Goal: Find specific page/section: Find specific page/section

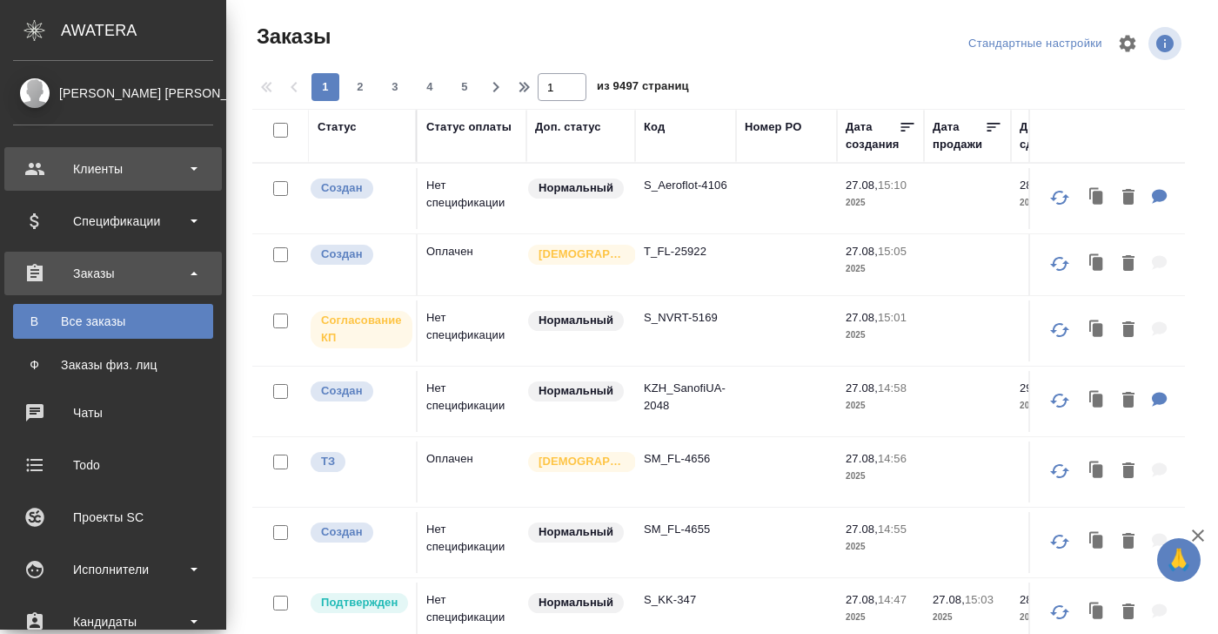
click at [109, 160] on div "Клиенты" at bounding box center [113, 169] width 200 height 26
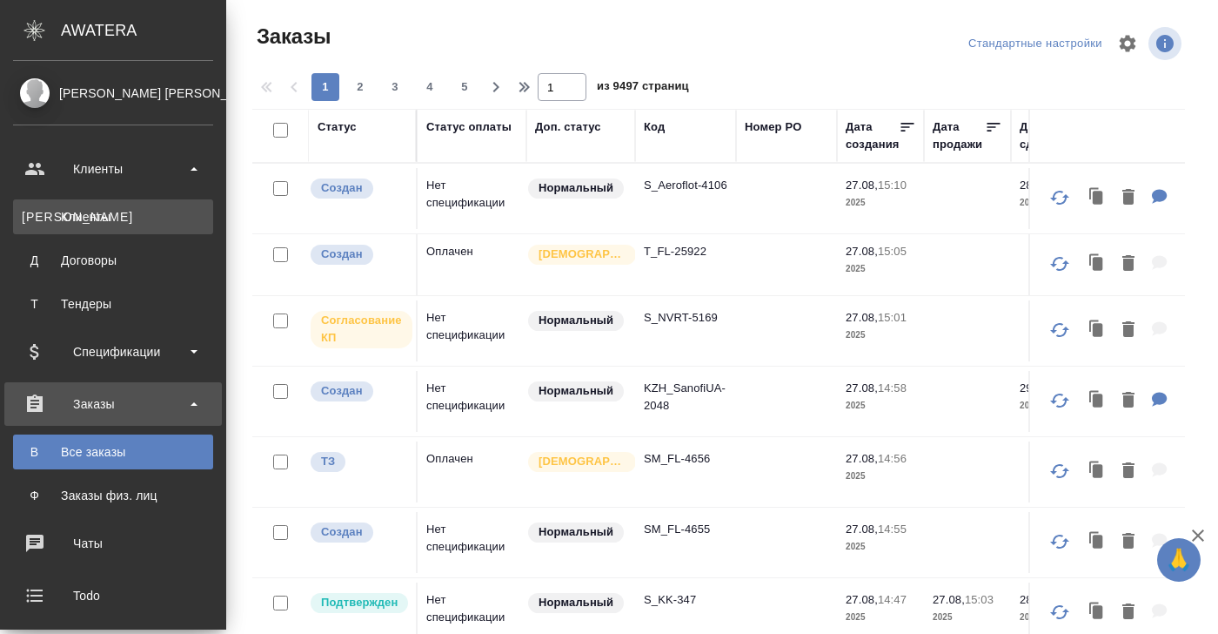
click at [102, 220] on div "Клиенты" at bounding box center [113, 216] width 183 height 17
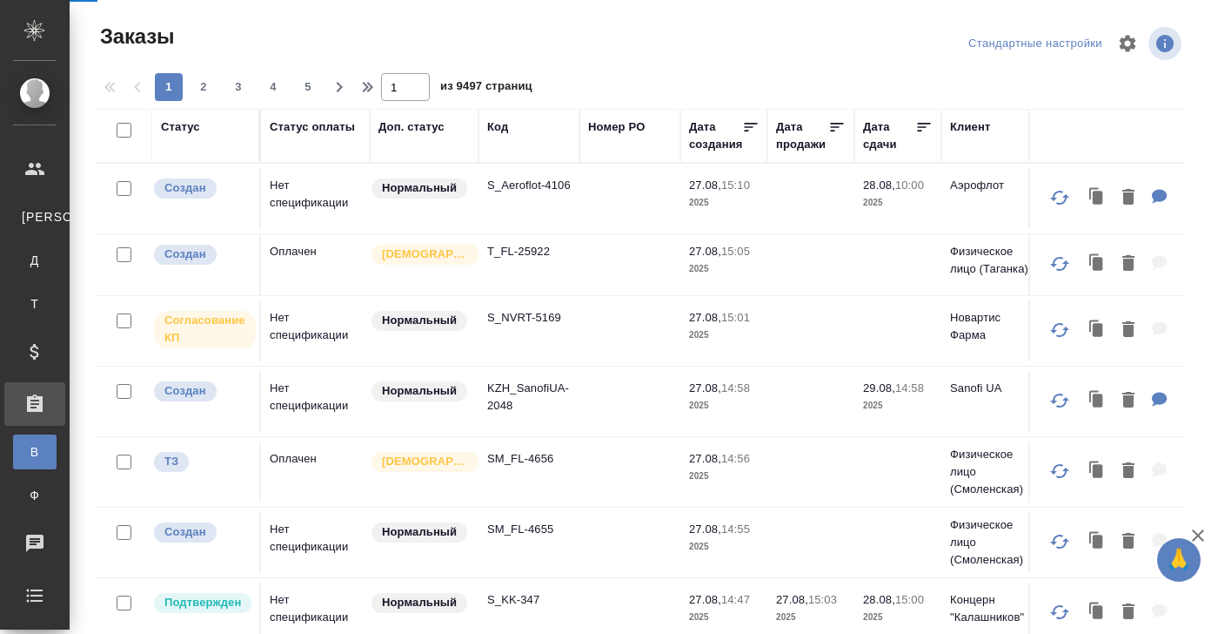
select select "RU"
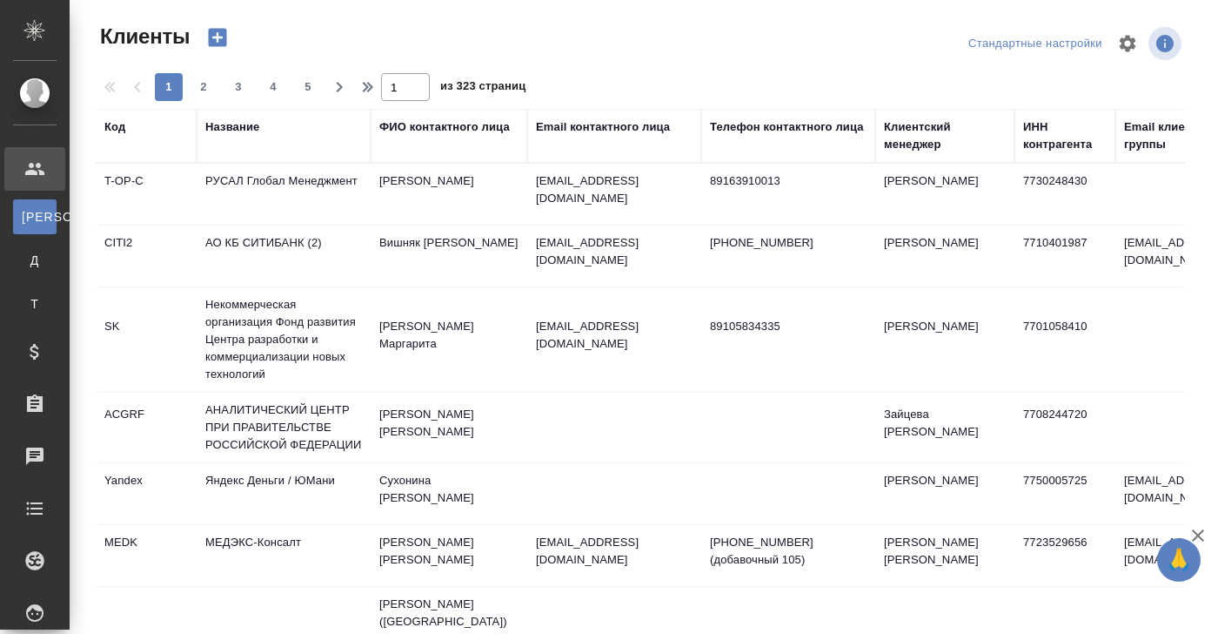
click at [235, 133] on div "Название" at bounding box center [232, 126] width 54 height 17
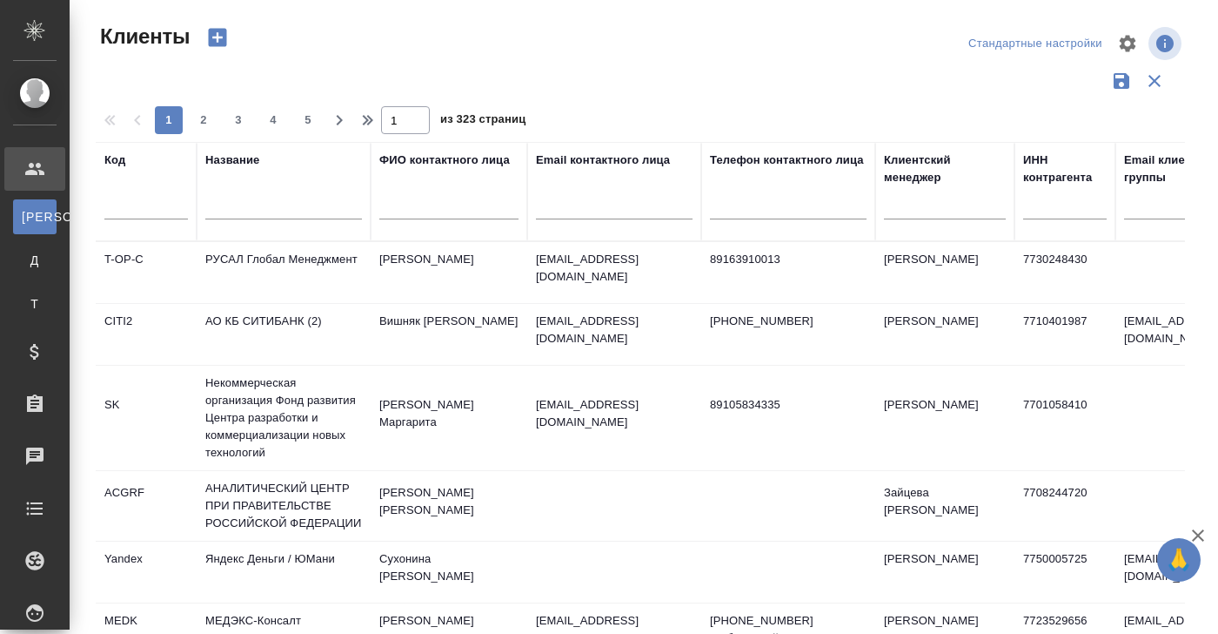
click at [217, 210] on input "text" at bounding box center [283, 209] width 157 height 22
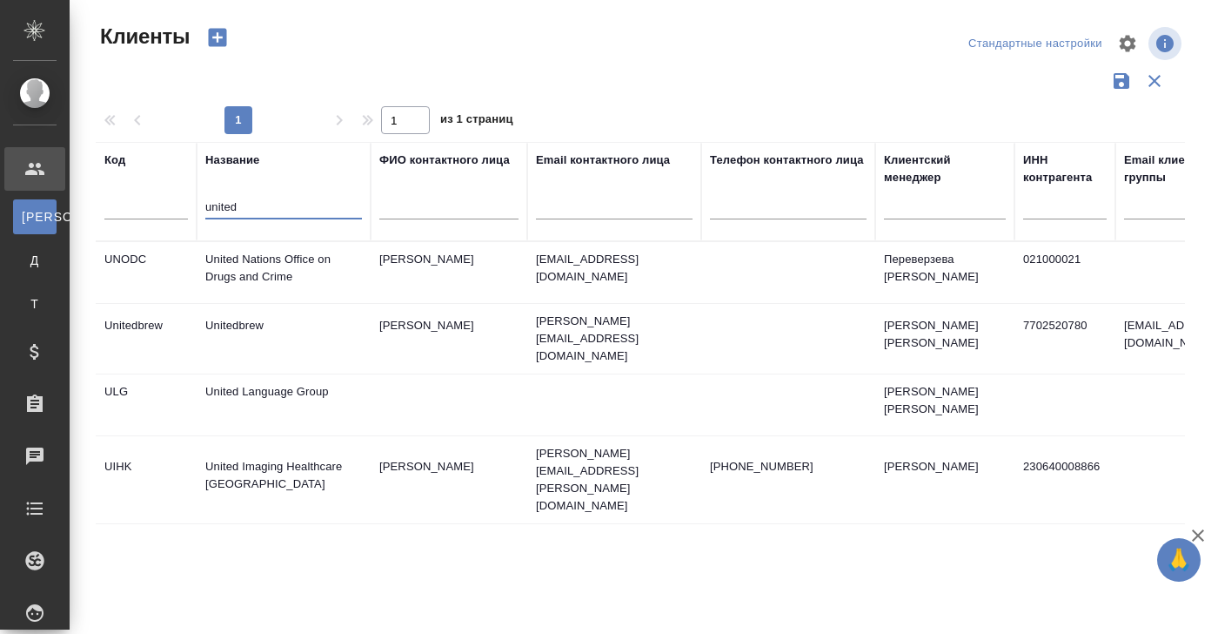
type input "united"
click at [249, 449] on td "United Imaging Healthcare Kazakhstan" at bounding box center [284, 479] width 174 height 61
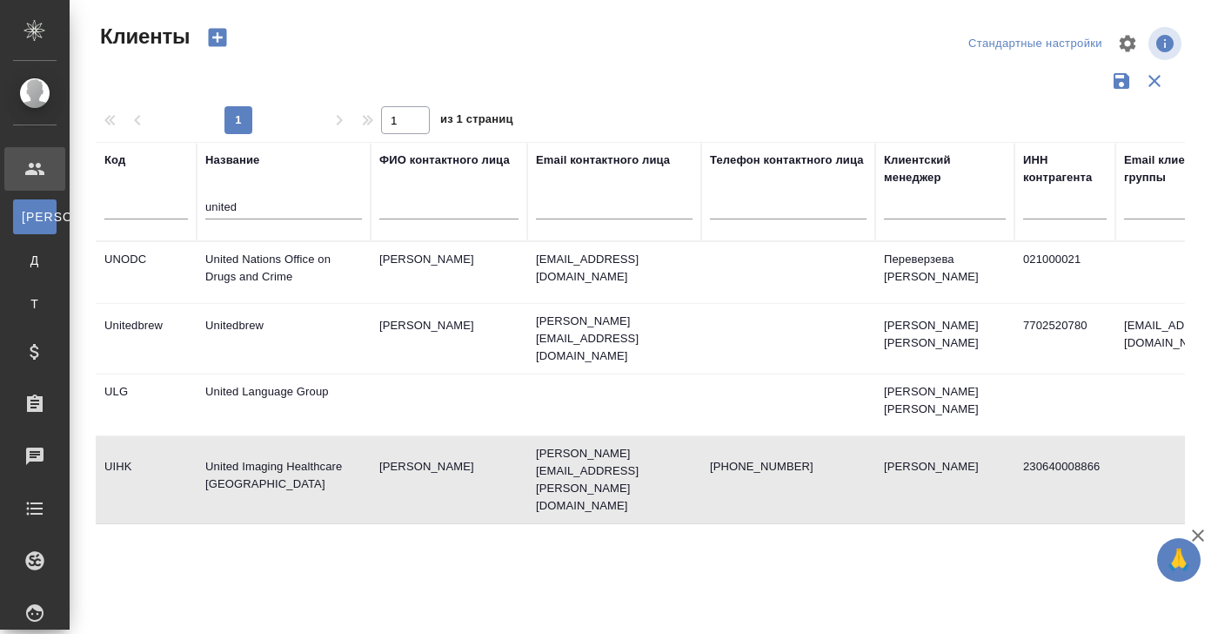
click at [249, 449] on td "United Imaging Healthcare Kazakhstan" at bounding box center [284, 479] width 174 height 61
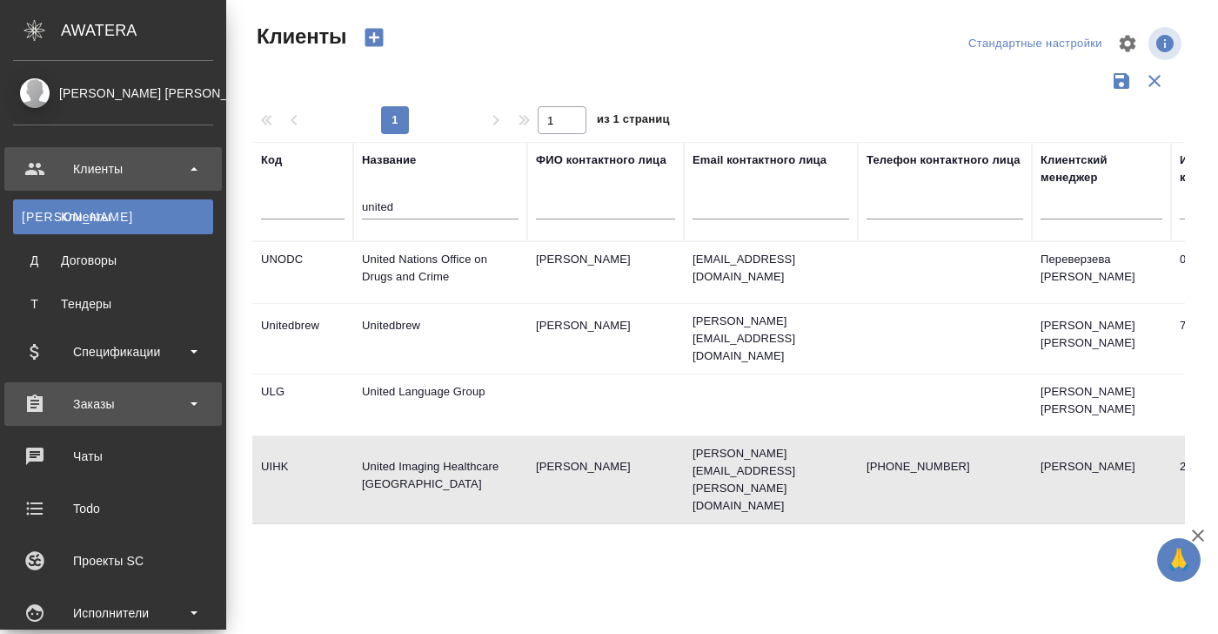
click at [91, 415] on div "Заказы" at bounding box center [113, 404] width 200 height 26
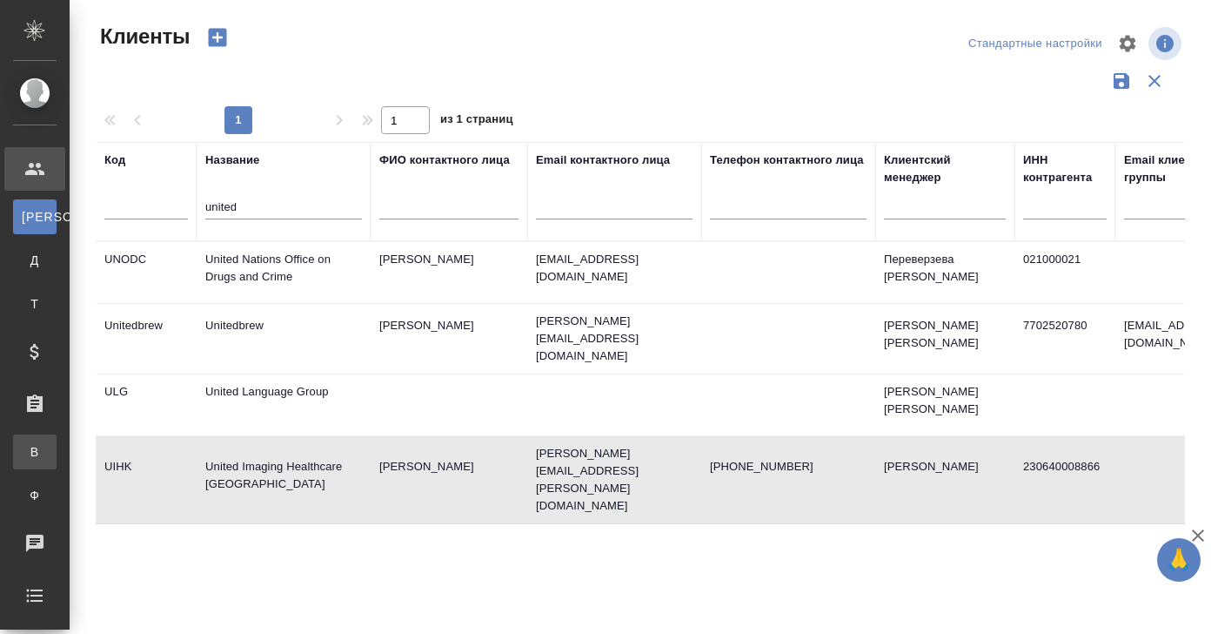
click at [26, 449] on div "Все заказы" at bounding box center [13, 451] width 26 height 17
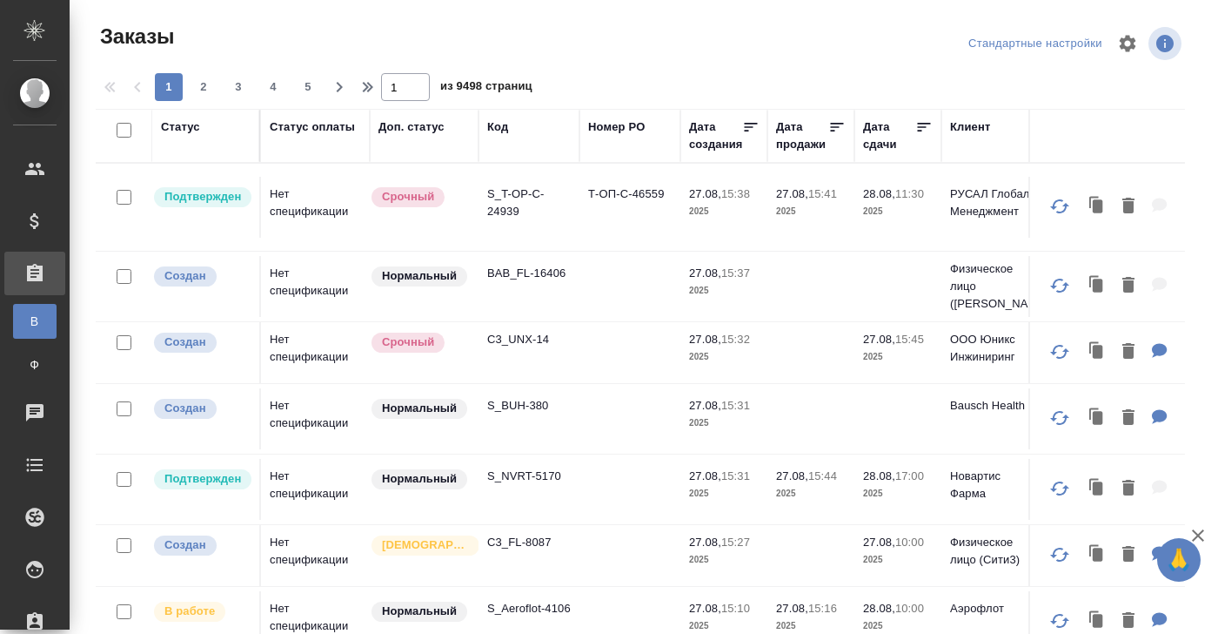
click at [501, 130] on div "Код" at bounding box center [497, 126] width 21 height 17
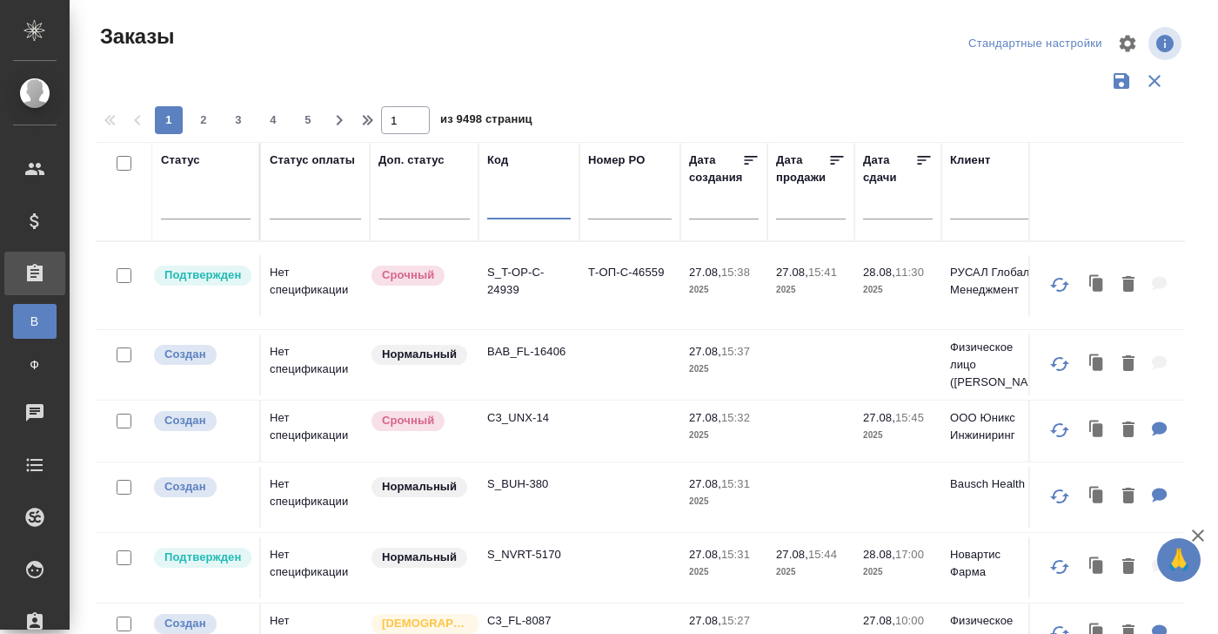
click at [496, 210] on input "text" at bounding box center [529, 209] width 84 height 22
paste input "S_XM-12"
type input "S_XM-12"
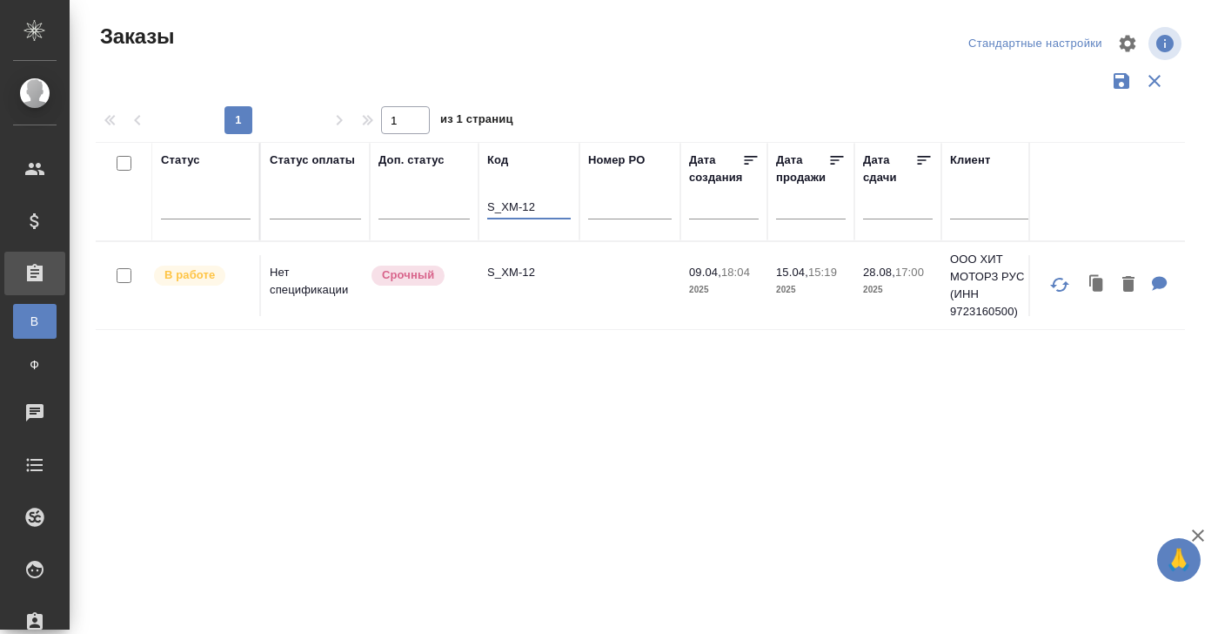
click at [311, 279] on td "Нет спецификации" at bounding box center [315, 285] width 109 height 61
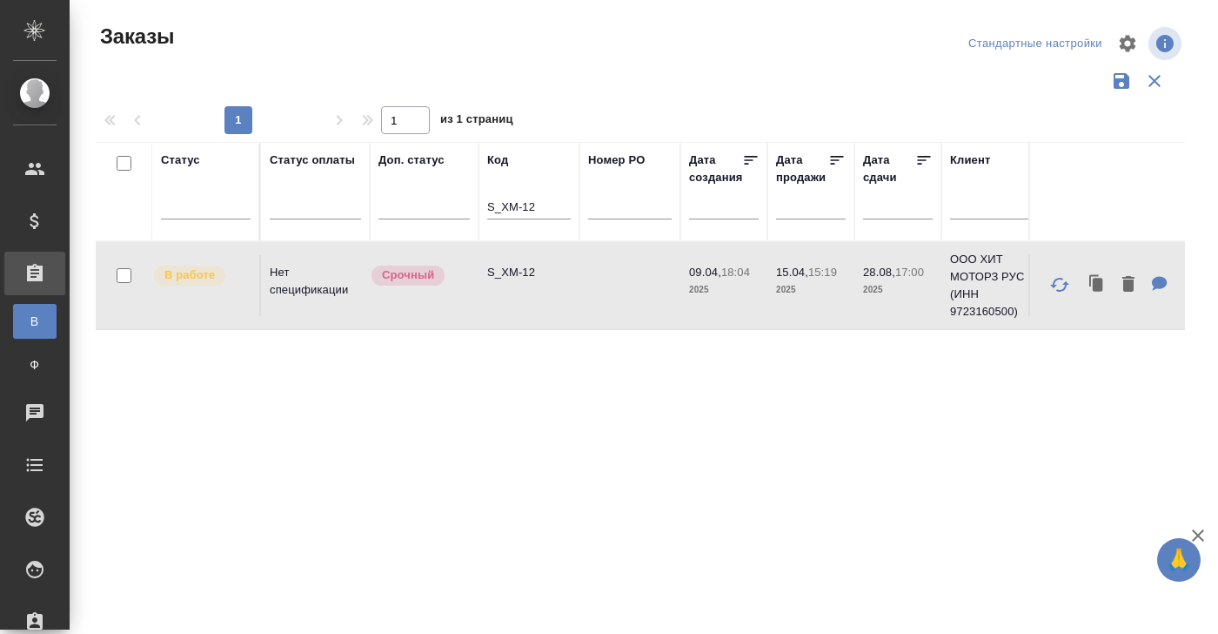
click at [311, 279] on td "Нет спецификации" at bounding box center [315, 285] width 109 height 61
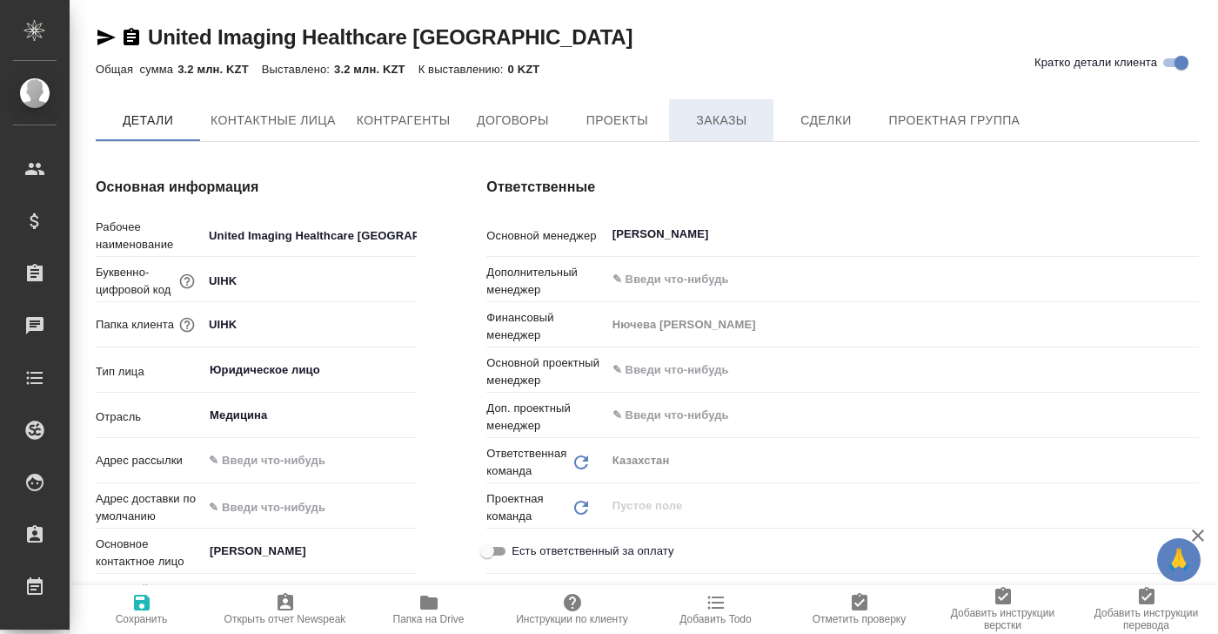
type textarea "x"
click at [733, 124] on span "Заказы" at bounding box center [722, 121] width 84 height 22
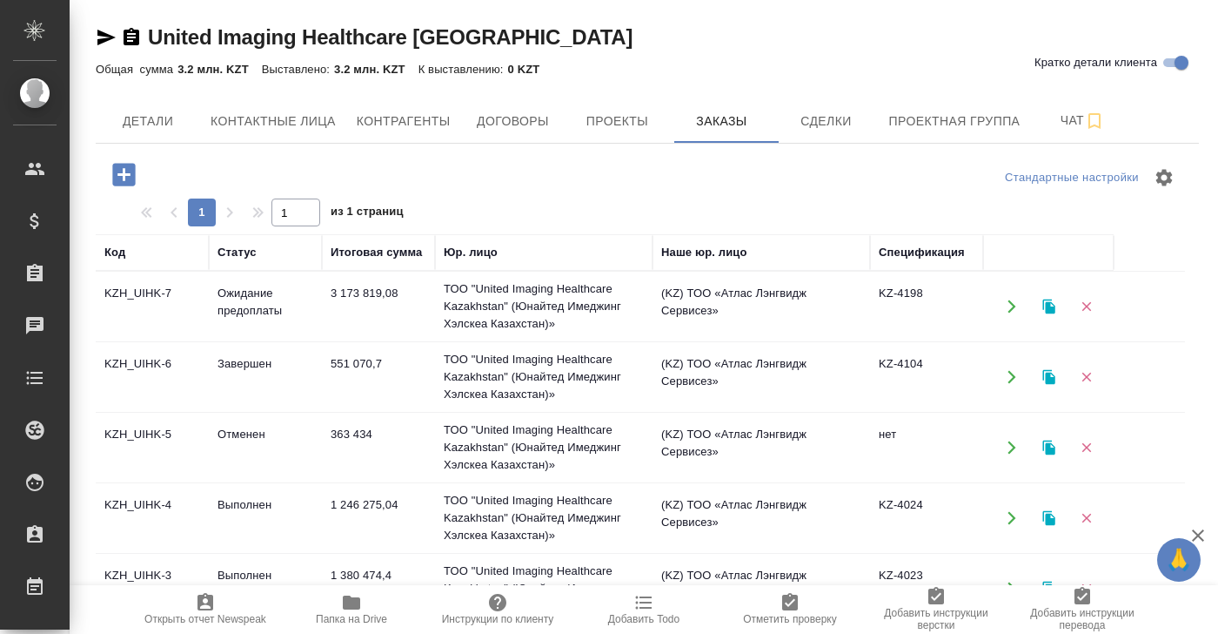
drag, startPoint x: 328, startPoint y: 293, endPoint x: 408, endPoint y: 298, distance: 80.2
click at [408, 298] on td "3 173 819,08" at bounding box center [378, 306] width 113 height 61
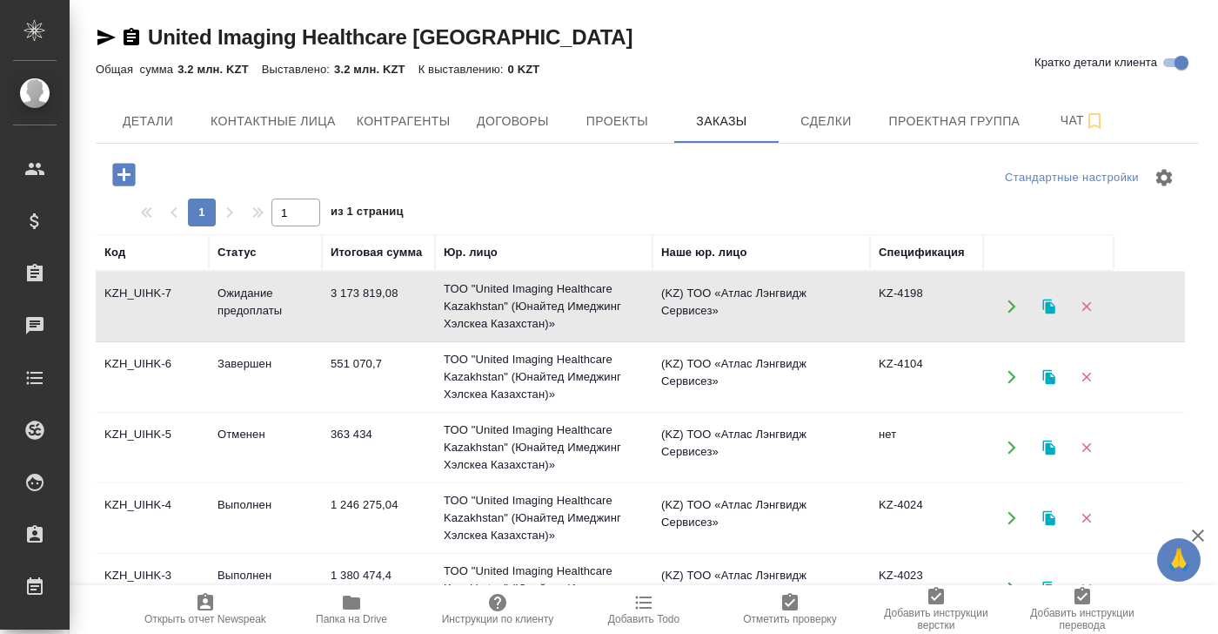
click at [355, 288] on td "3 173 819,08" at bounding box center [378, 306] width 113 height 61
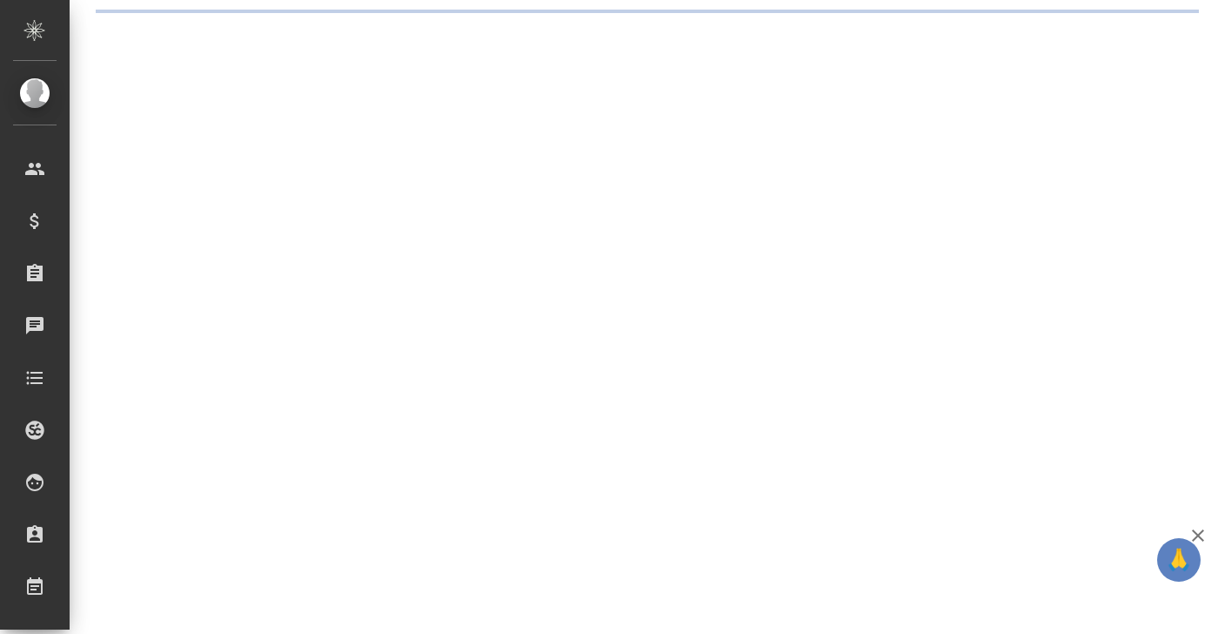
select select "RU"
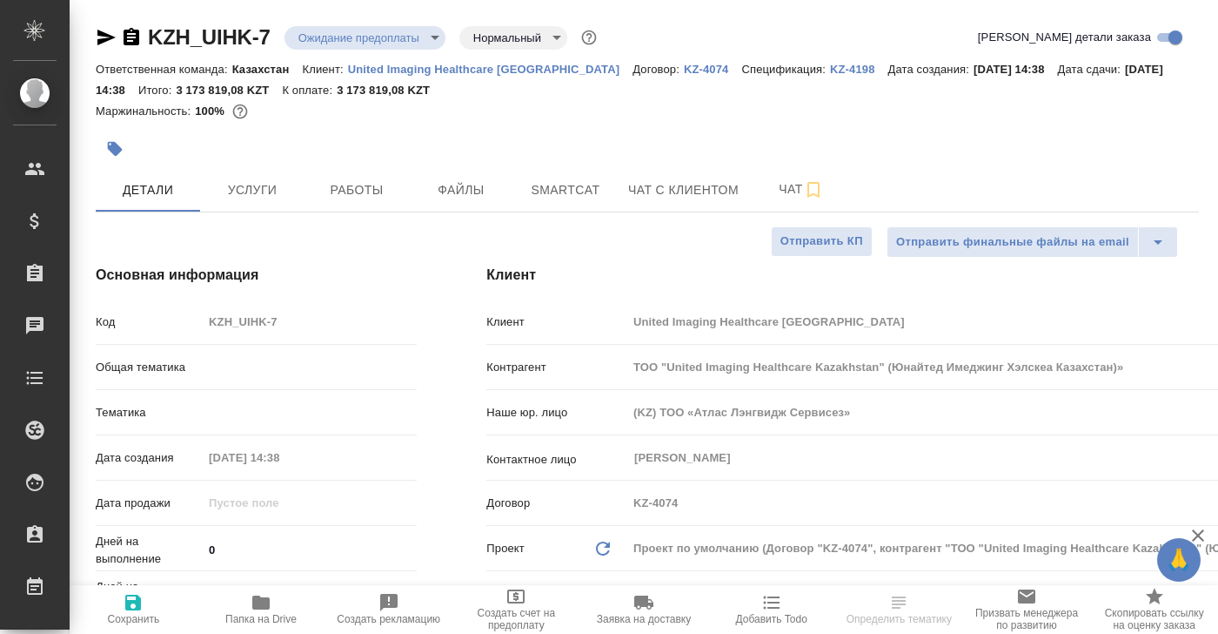
type textarea "x"
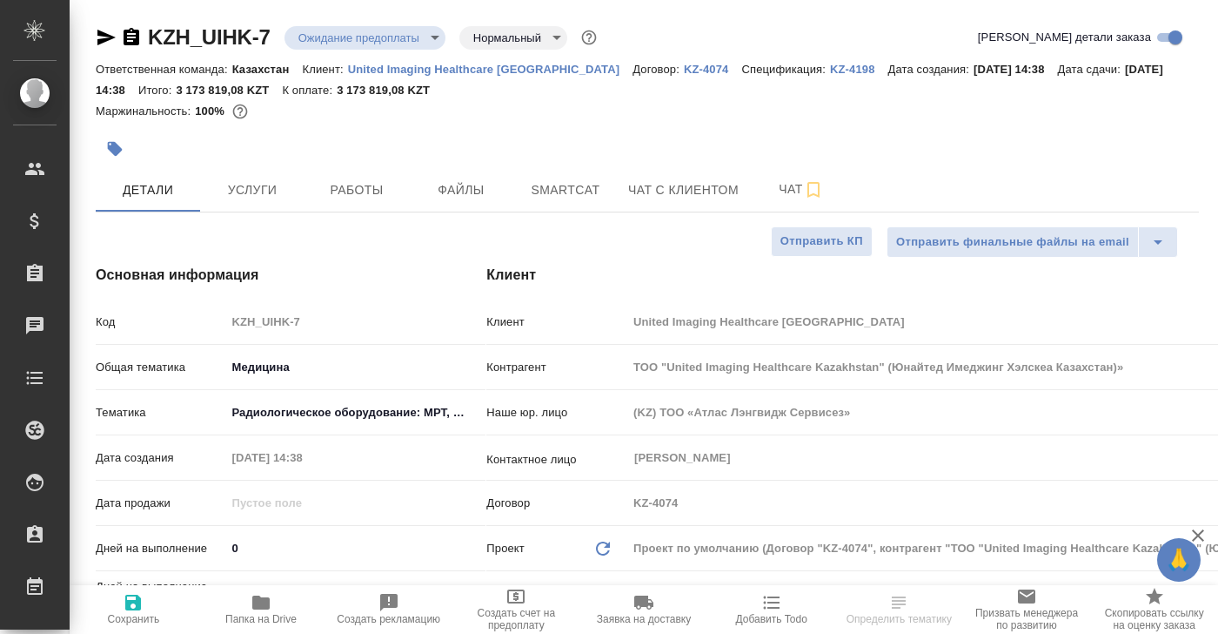
type textarea "x"
select select "RU"
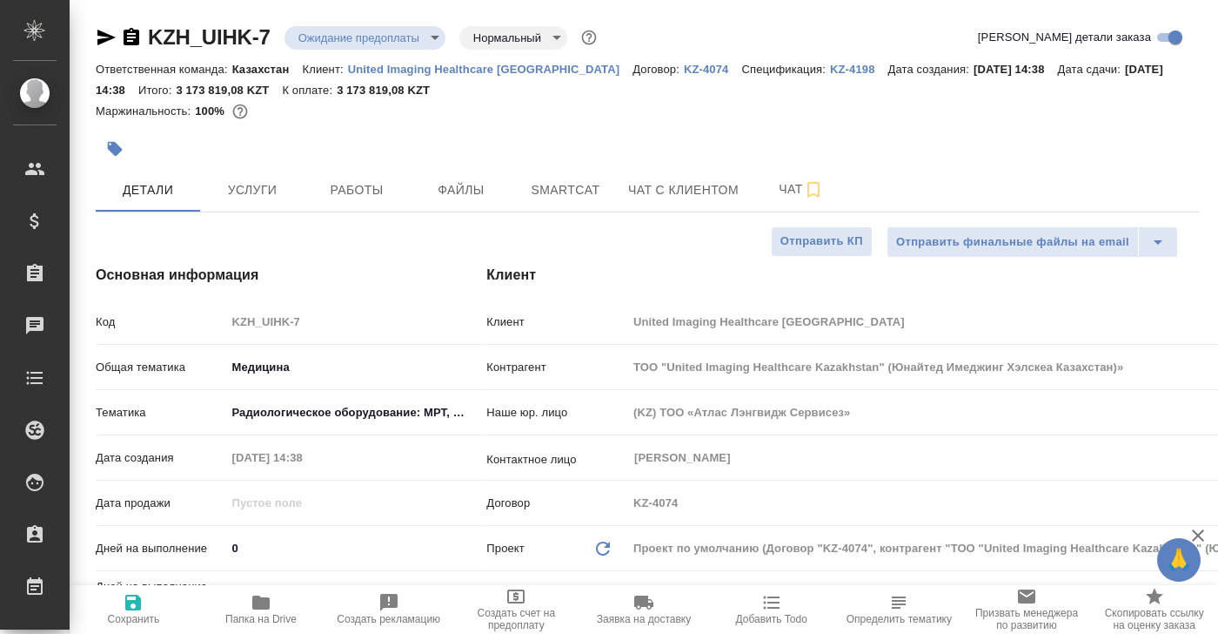
type textarea "x"
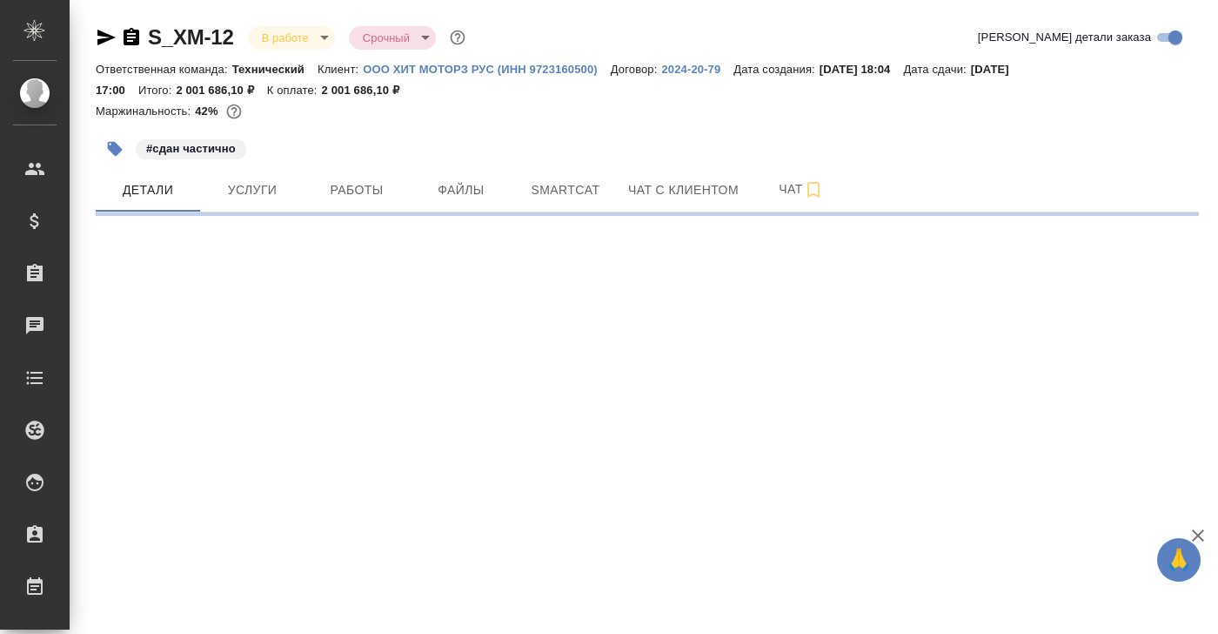
select select "RU"
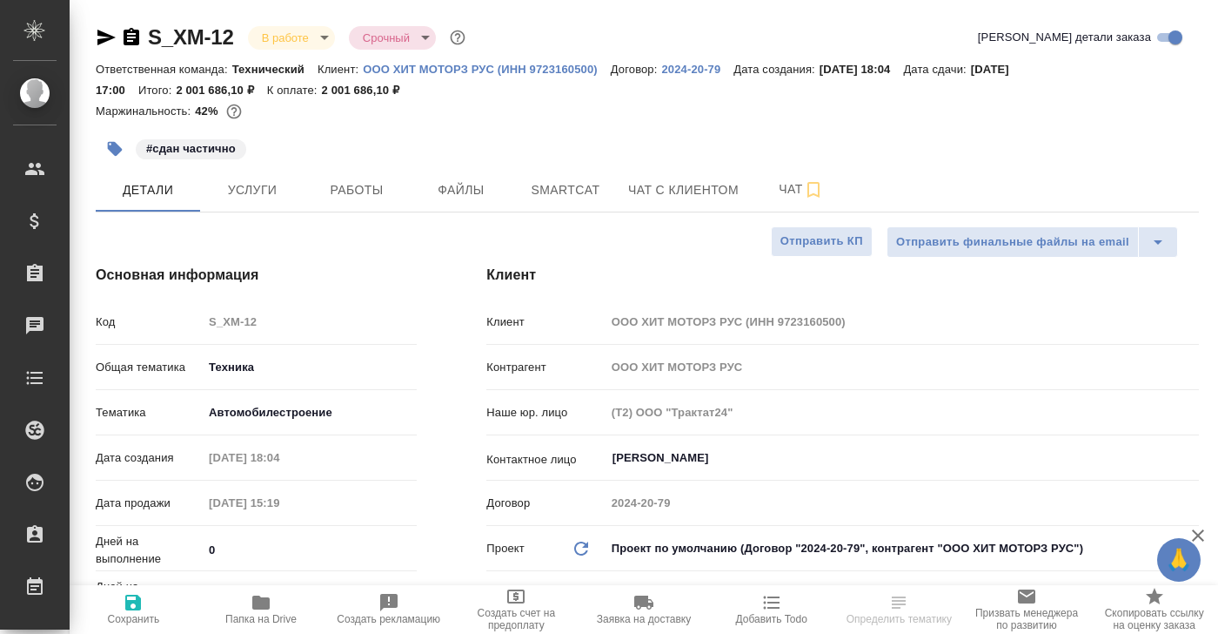
type textarea "x"
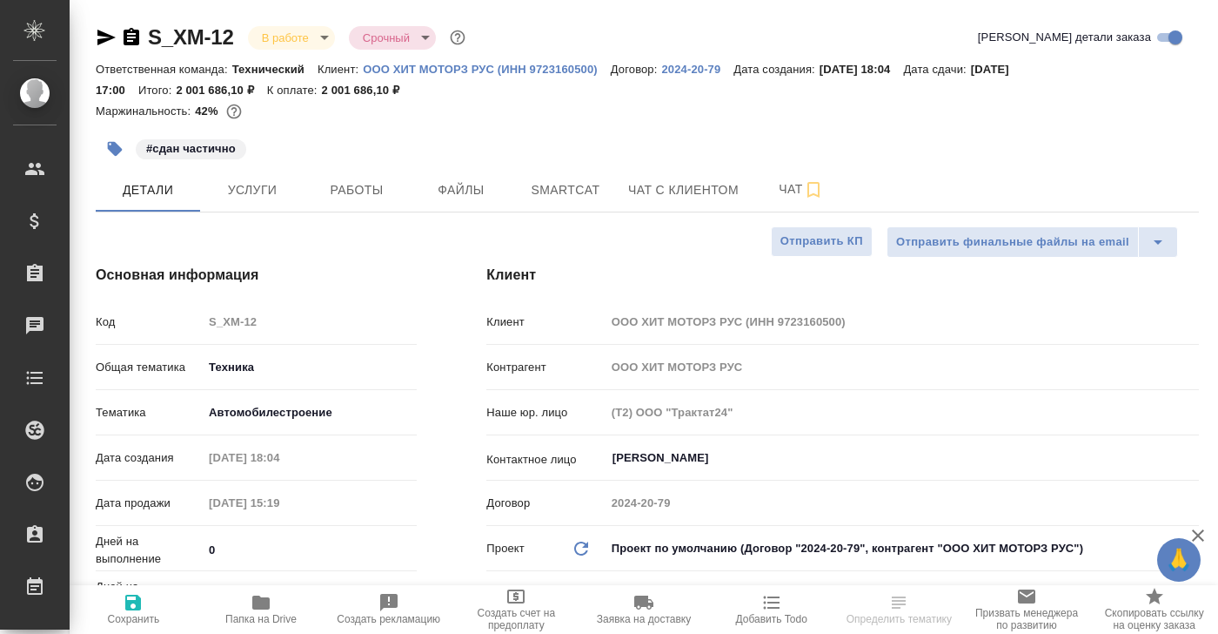
type textarea "x"
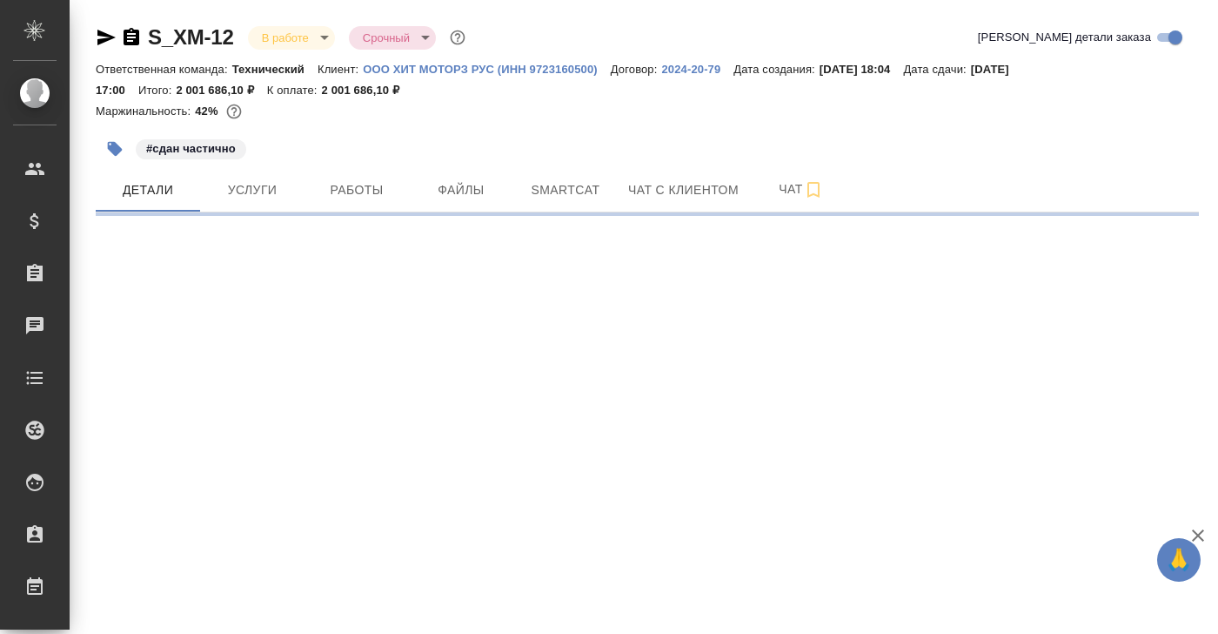
select select "RU"
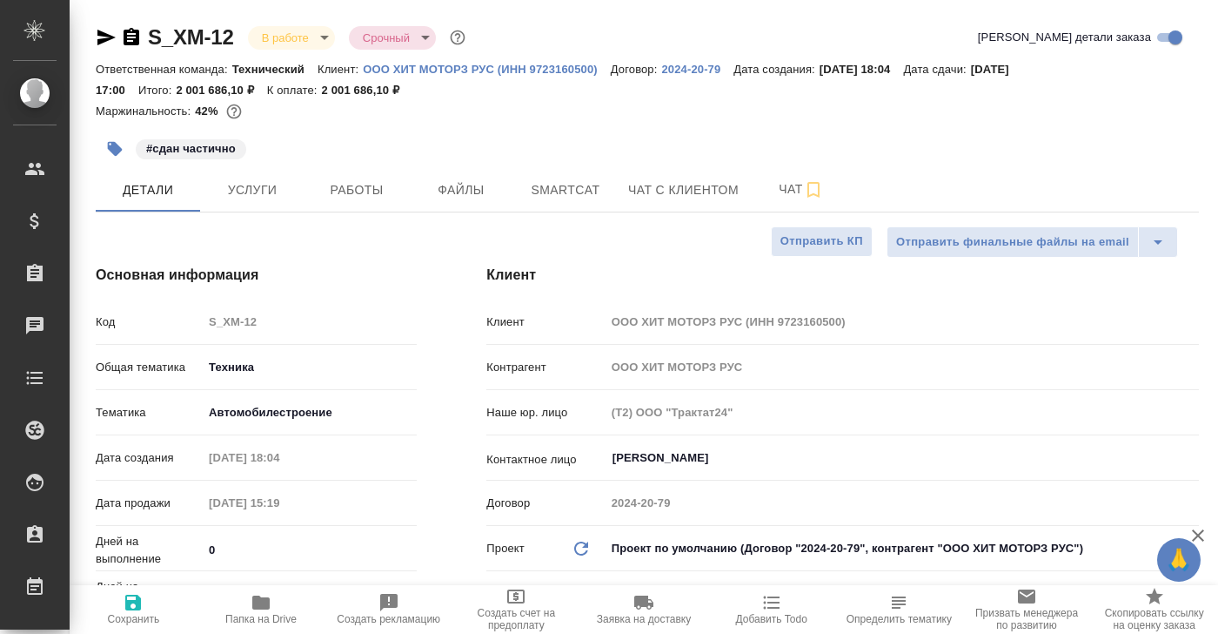
type textarea "x"
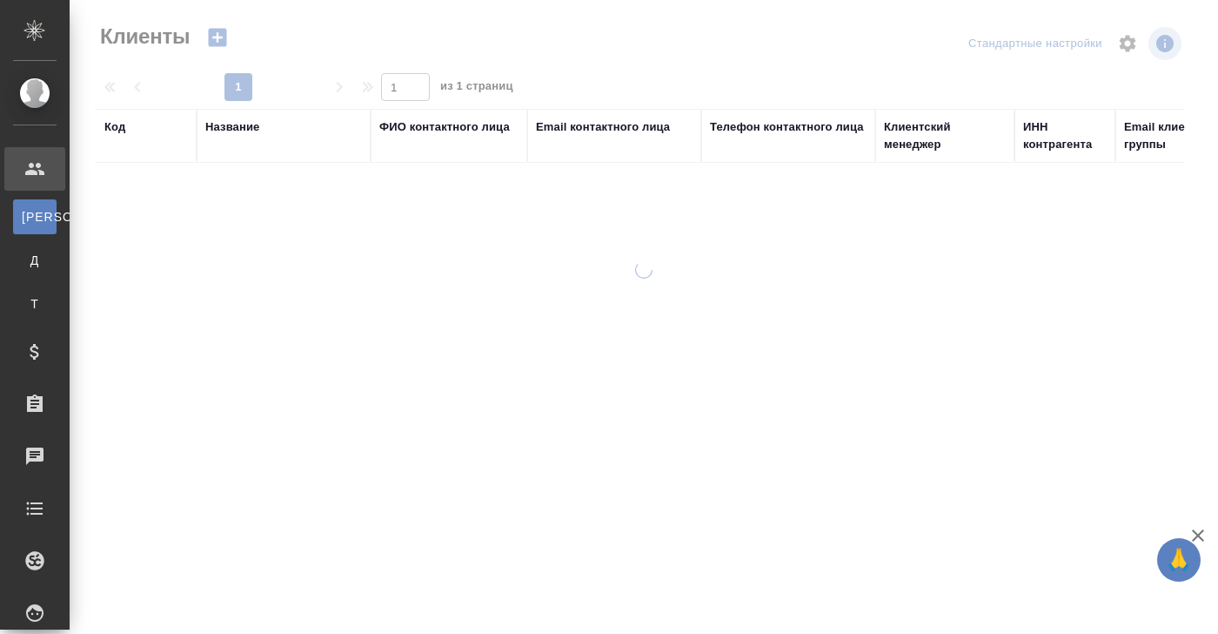
select select "RU"
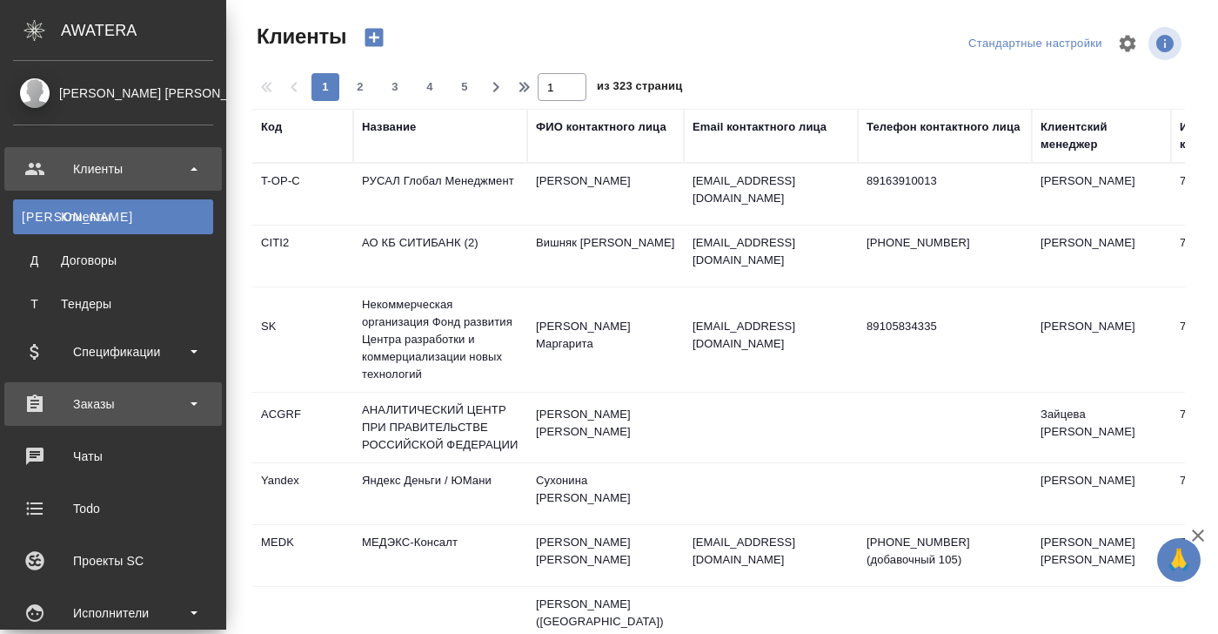
click at [98, 404] on div "Заказы" at bounding box center [113, 404] width 200 height 26
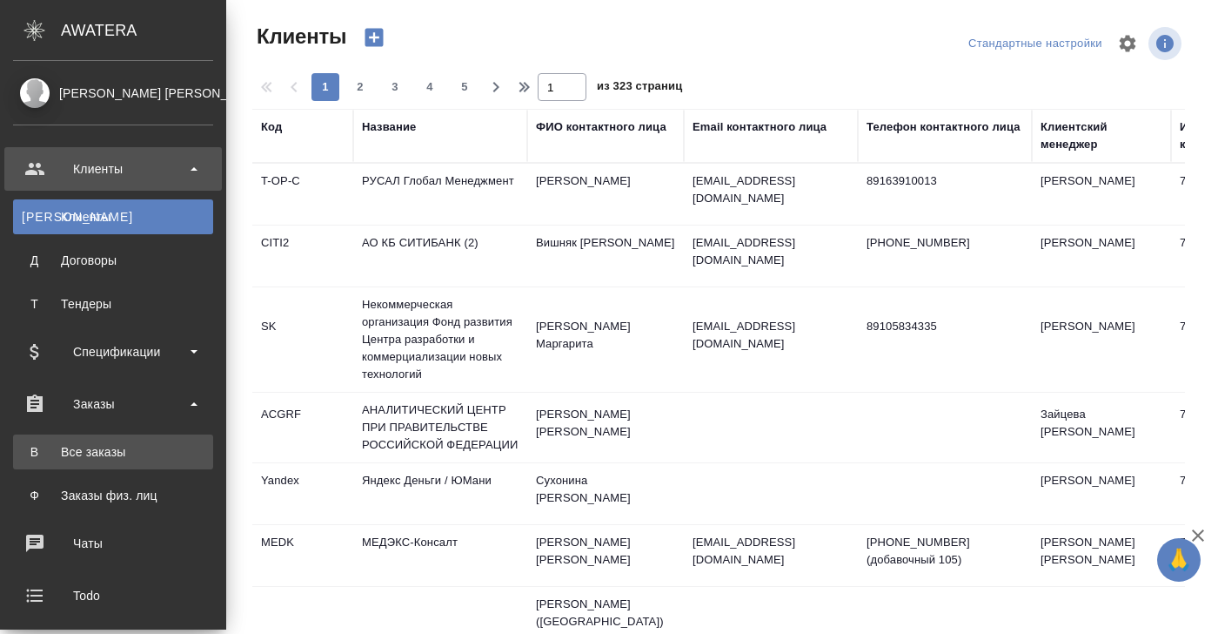
click at [104, 446] on div "Все заказы" at bounding box center [113, 451] width 183 height 17
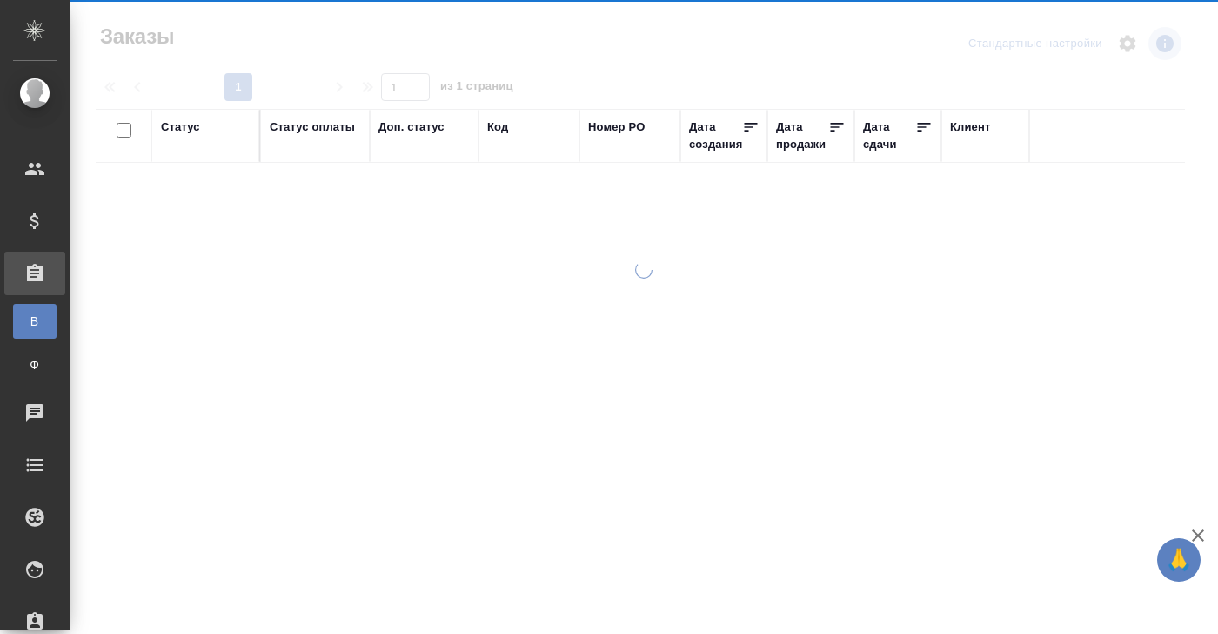
click at [501, 128] on div "Код" at bounding box center [497, 126] width 21 height 17
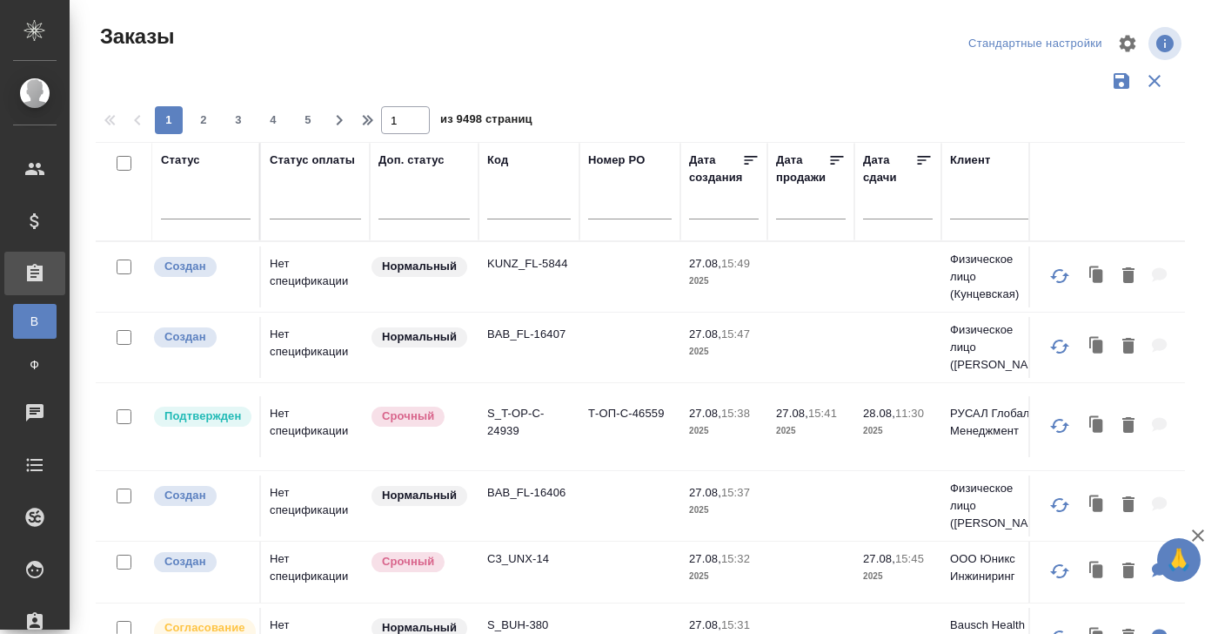
click at [500, 208] on input "text" at bounding box center [529, 209] width 84 height 22
paste input "S_XM-12"
type input "S_XM-12"
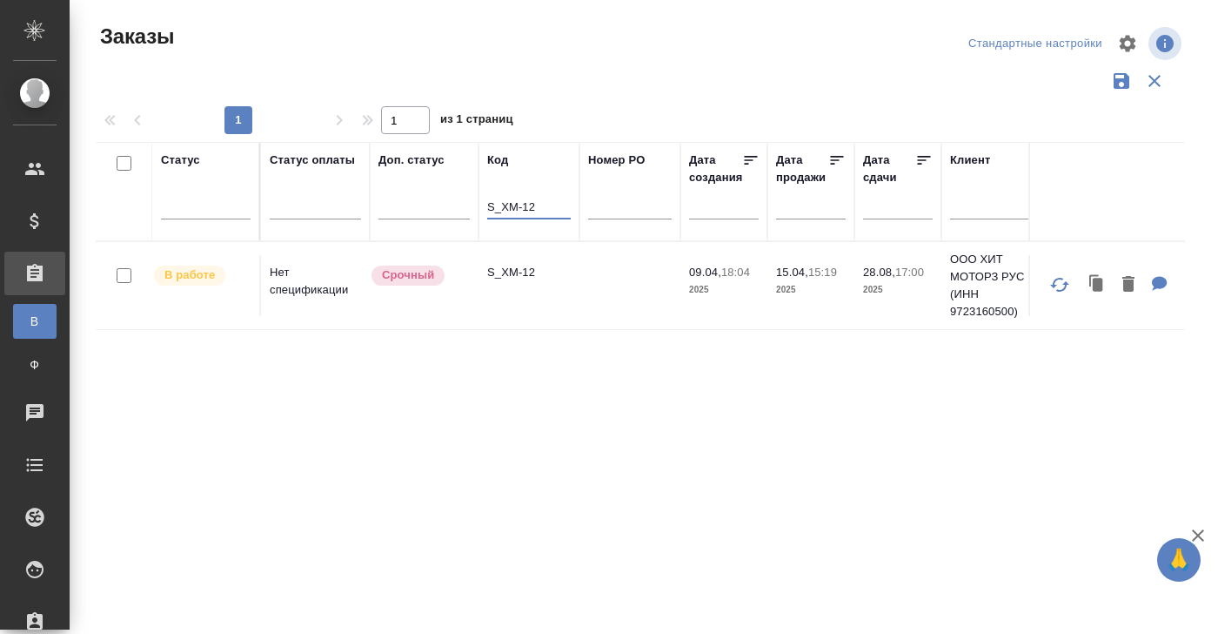
click at [502, 269] on p "S_XM-12" at bounding box center [529, 272] width 84 height 17
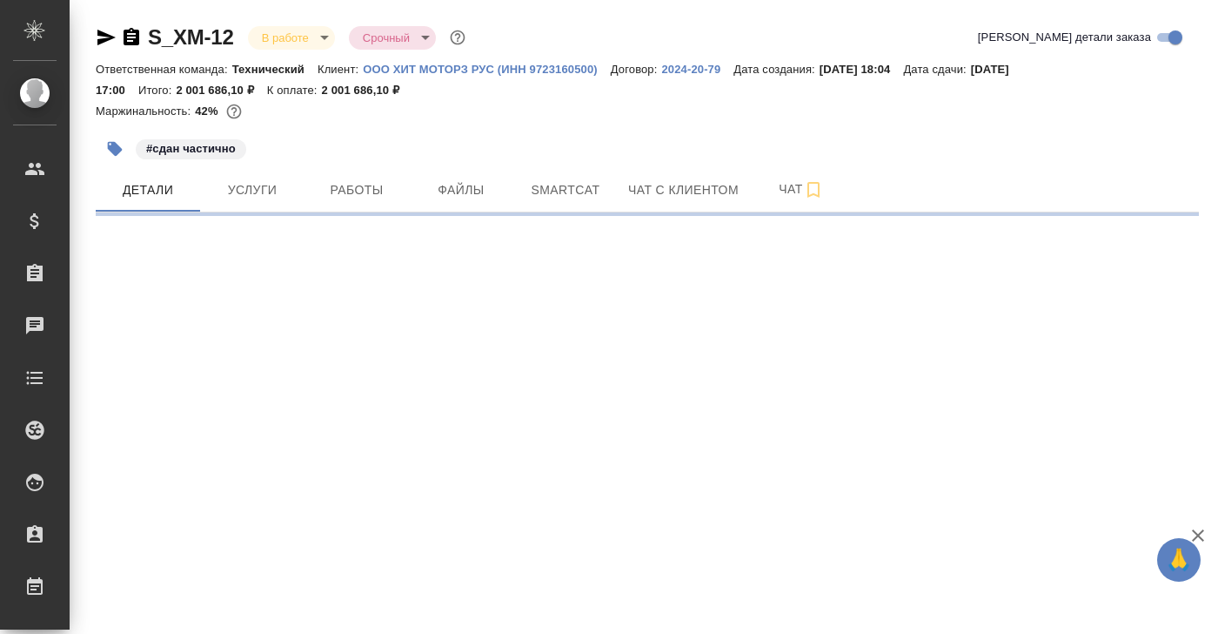
select select "RU"
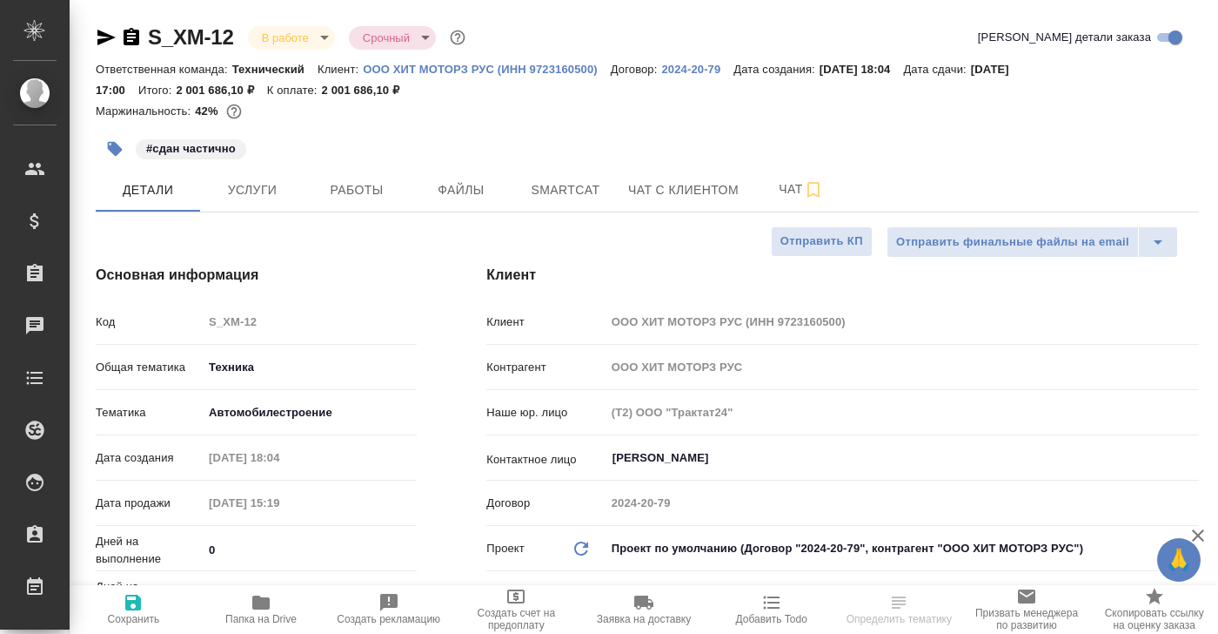
type textarea "x"
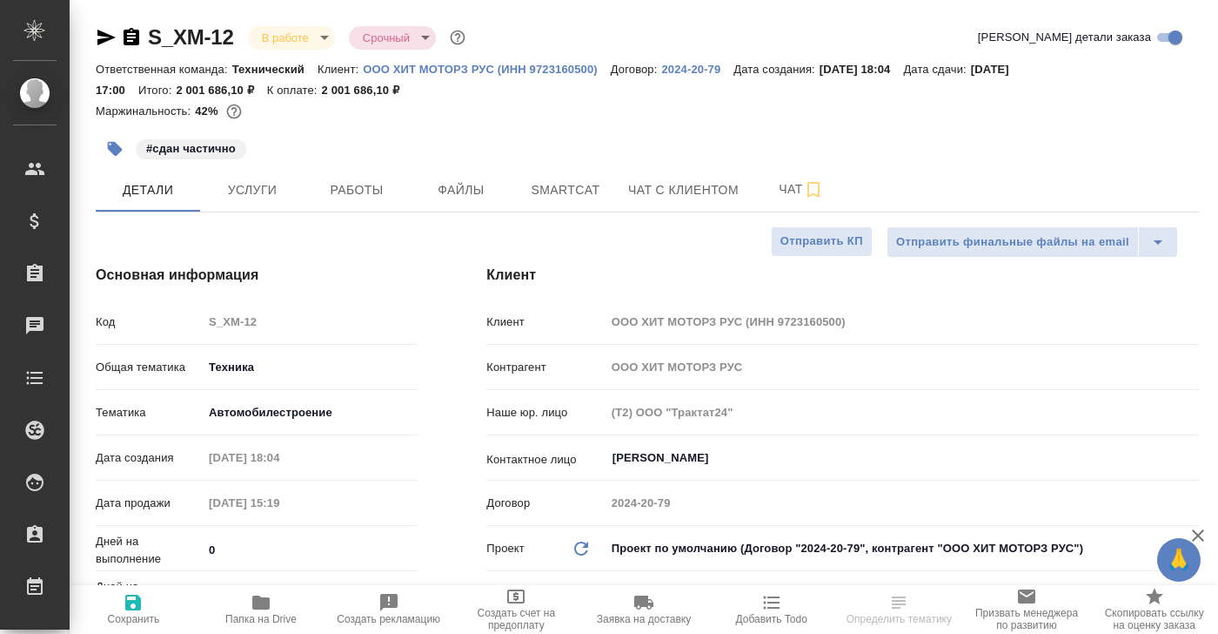
type textarea "x"
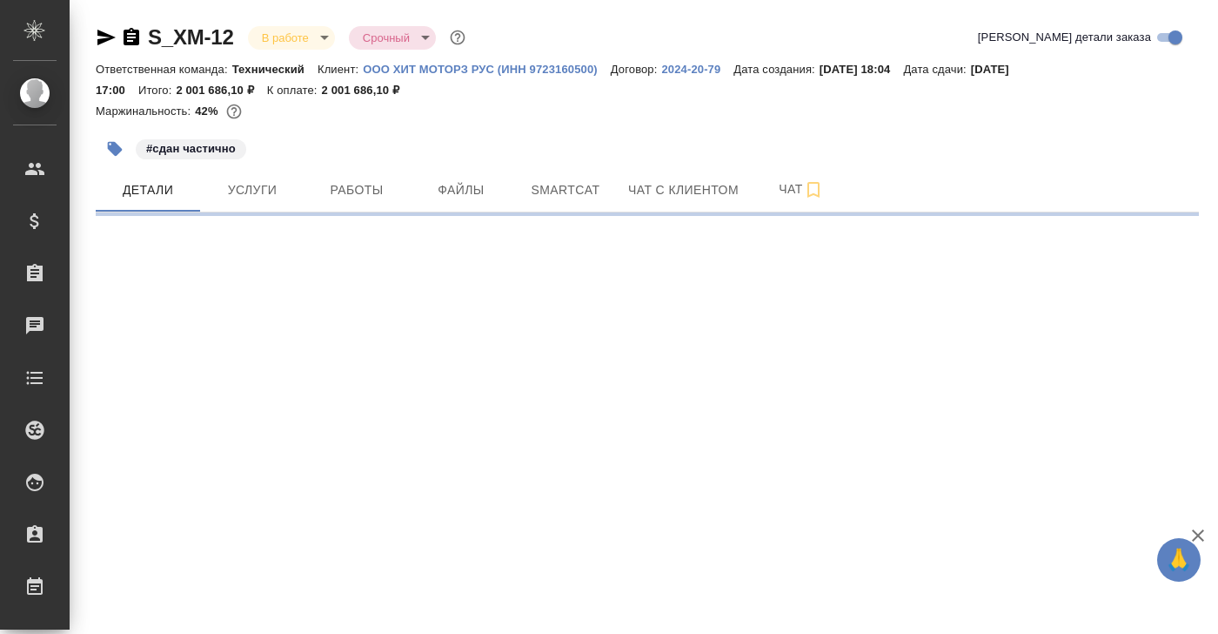
select select "RU"
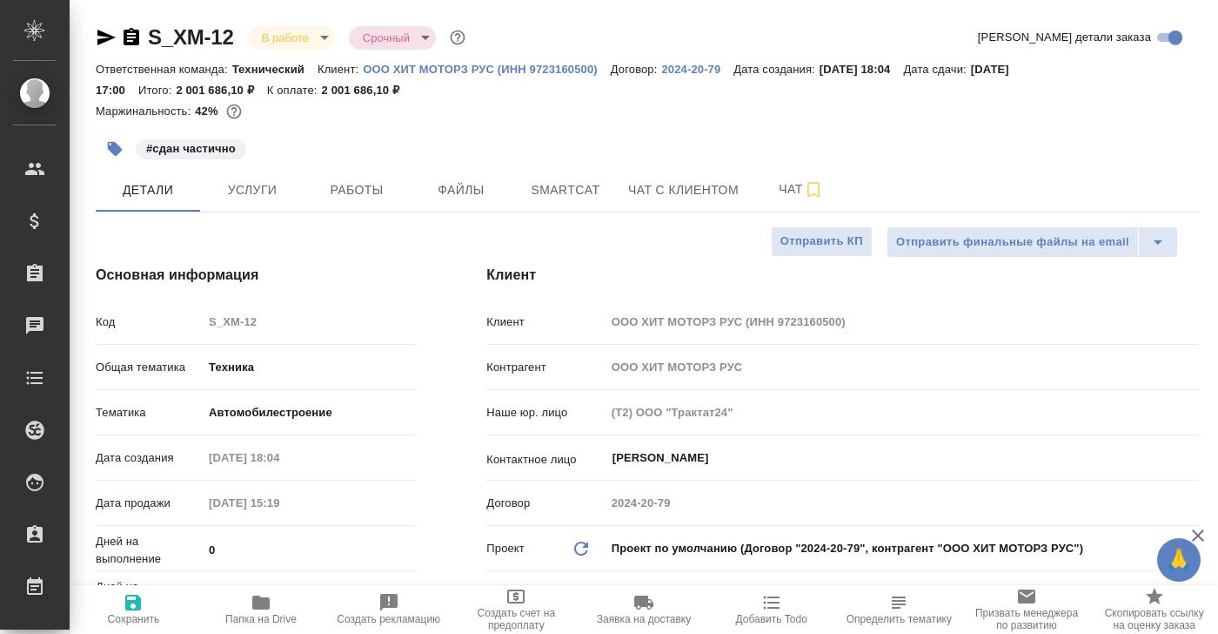
type textarea "x"
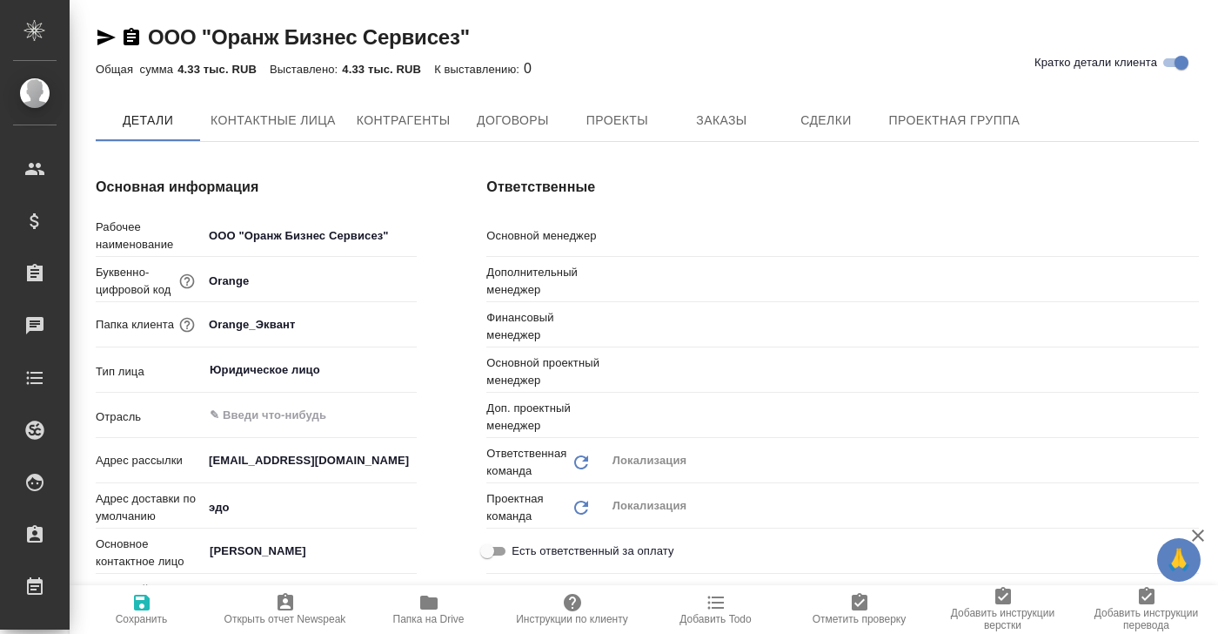
type textarea "x"
type input "[PERSON_NAME]"
type input "Загородних Виктория"
type input "[PERSON_NAME]"
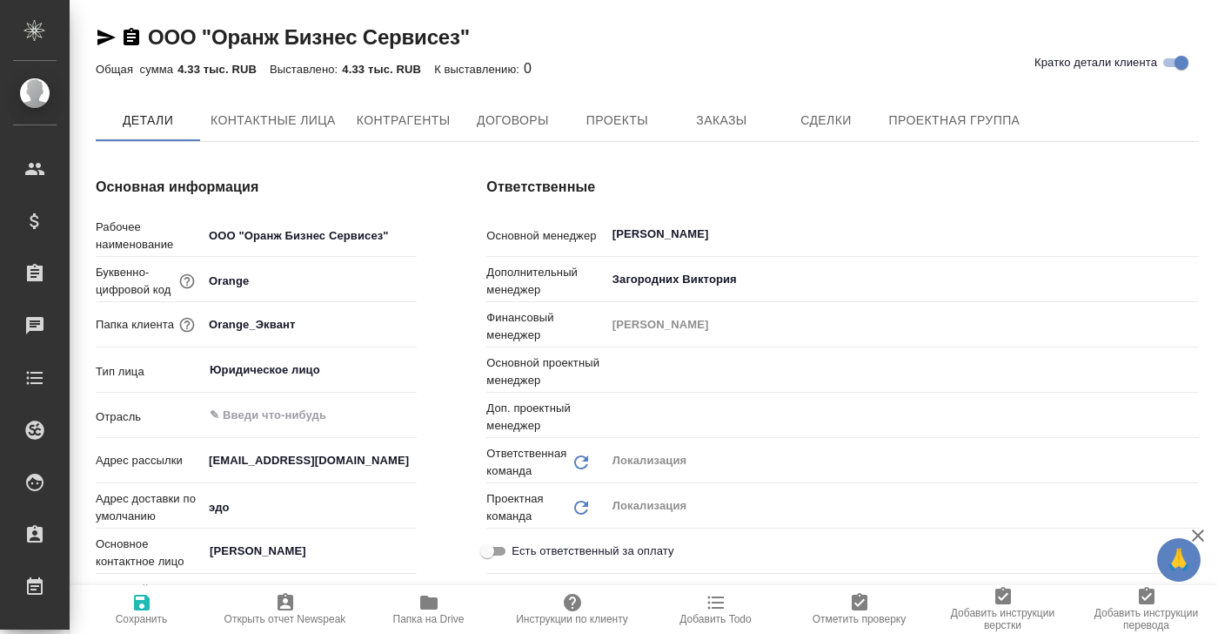
type input "[PERSON_NAME]"
type textarea "x"
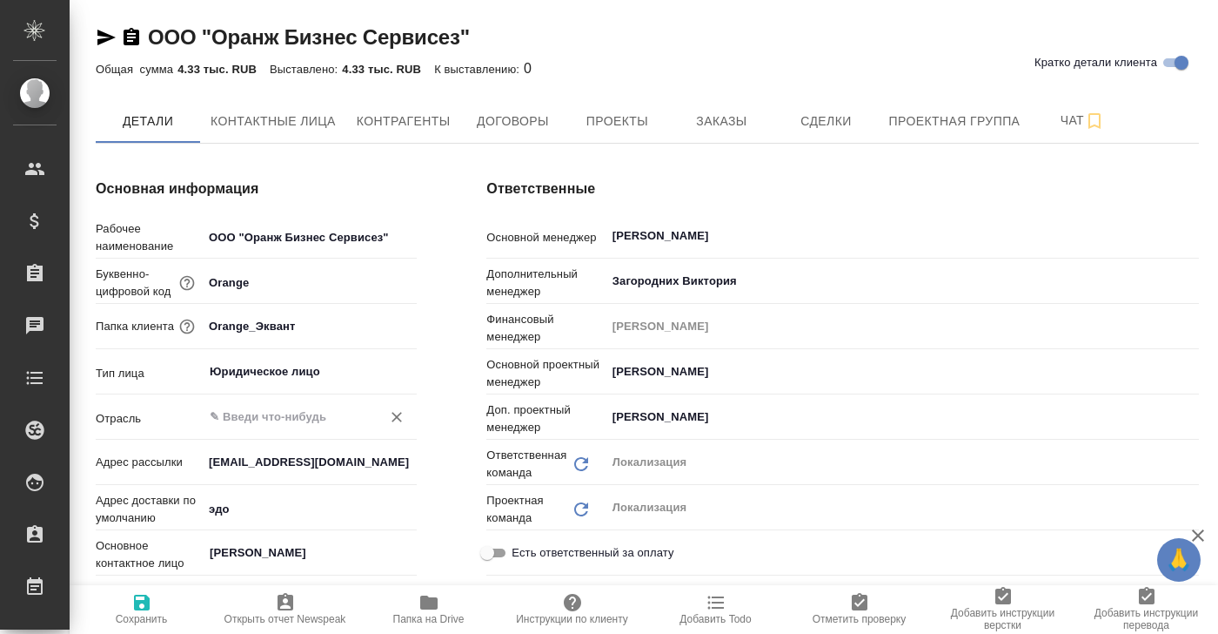
type textarea "x"
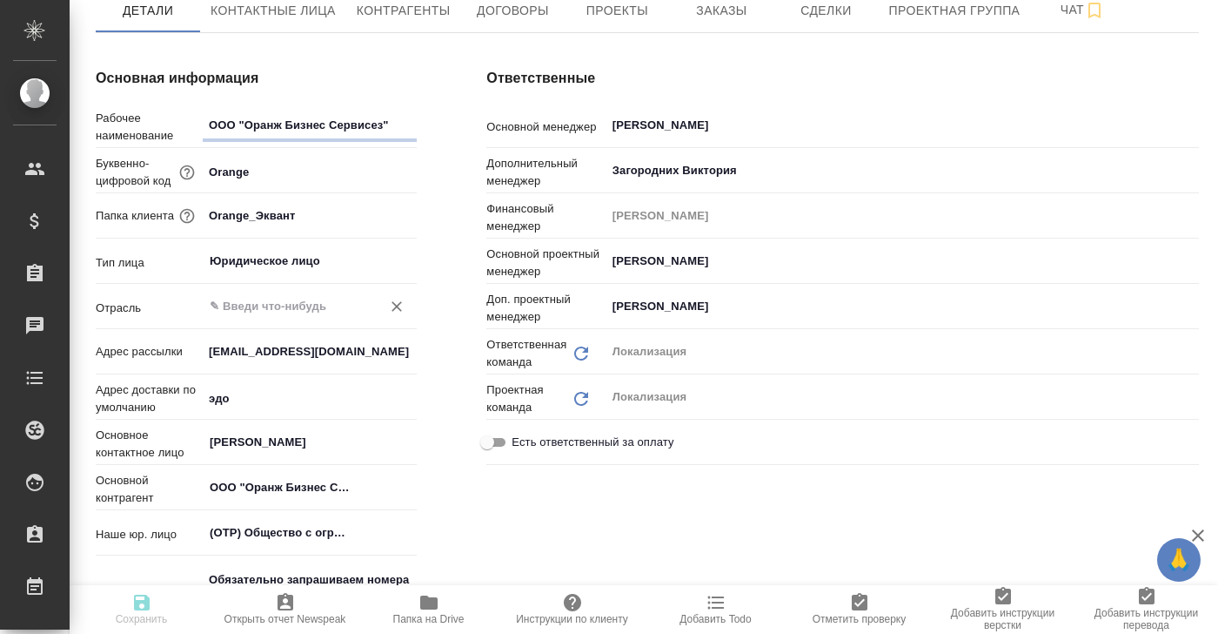
type textarea "x"
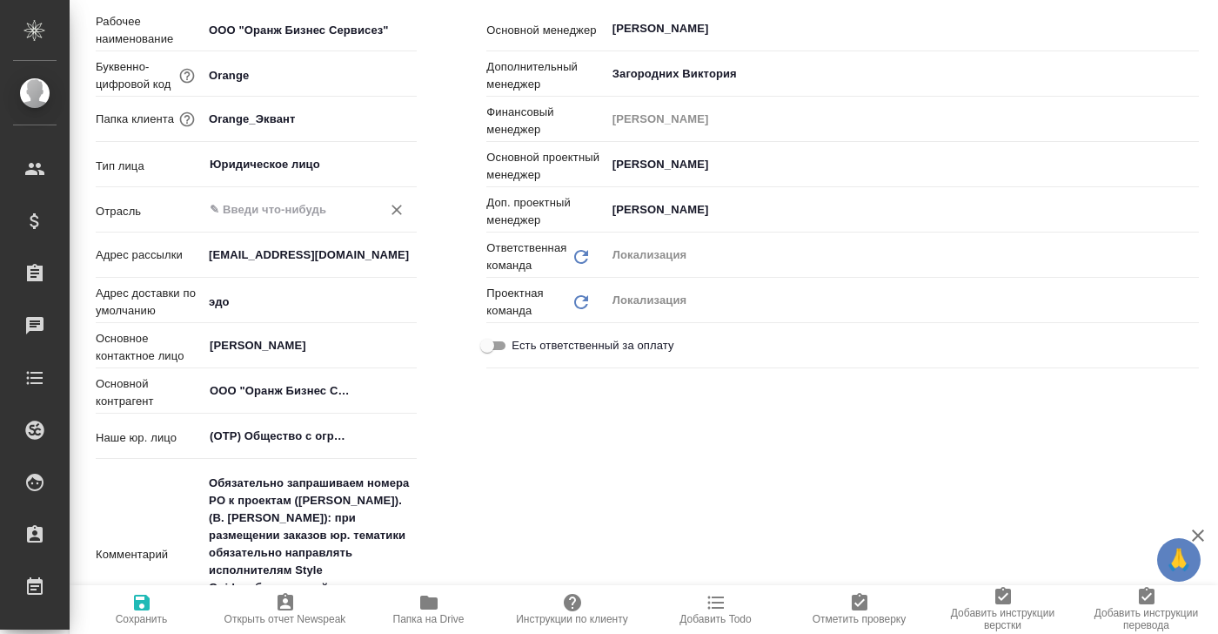
scroll to position [222, 0]
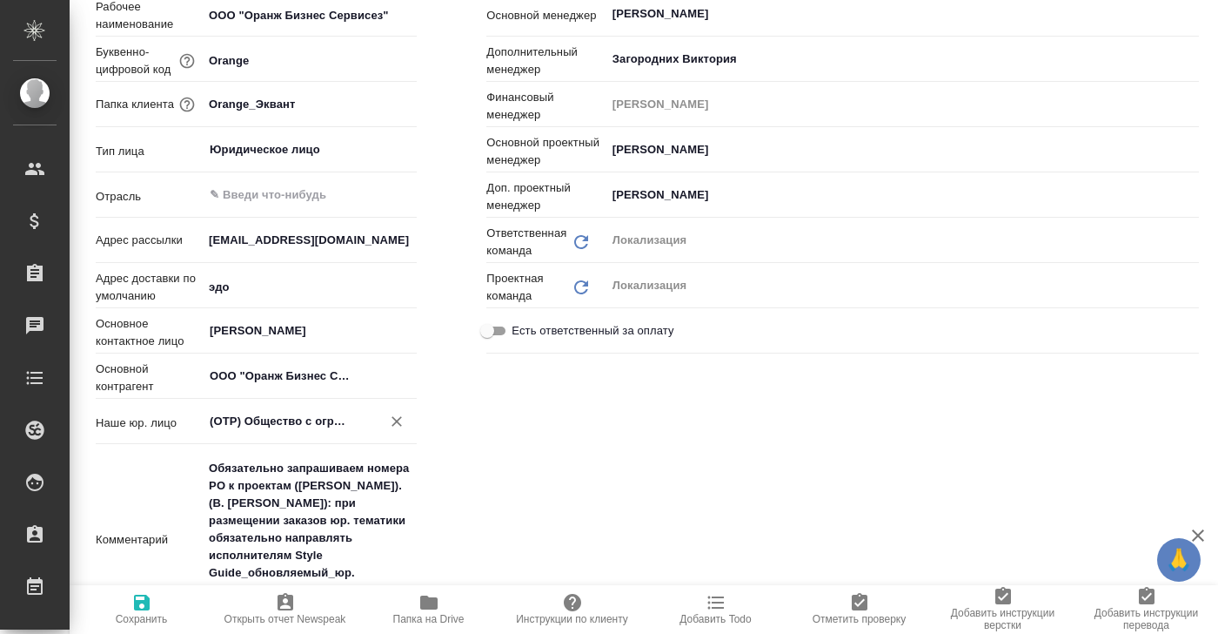
type textarea "x"
click at [287, 421] on input "(OTP) Общество с ограниченной ответственностью «Вектор Развития»" at bounding box center [280, 421] width 145 height 21
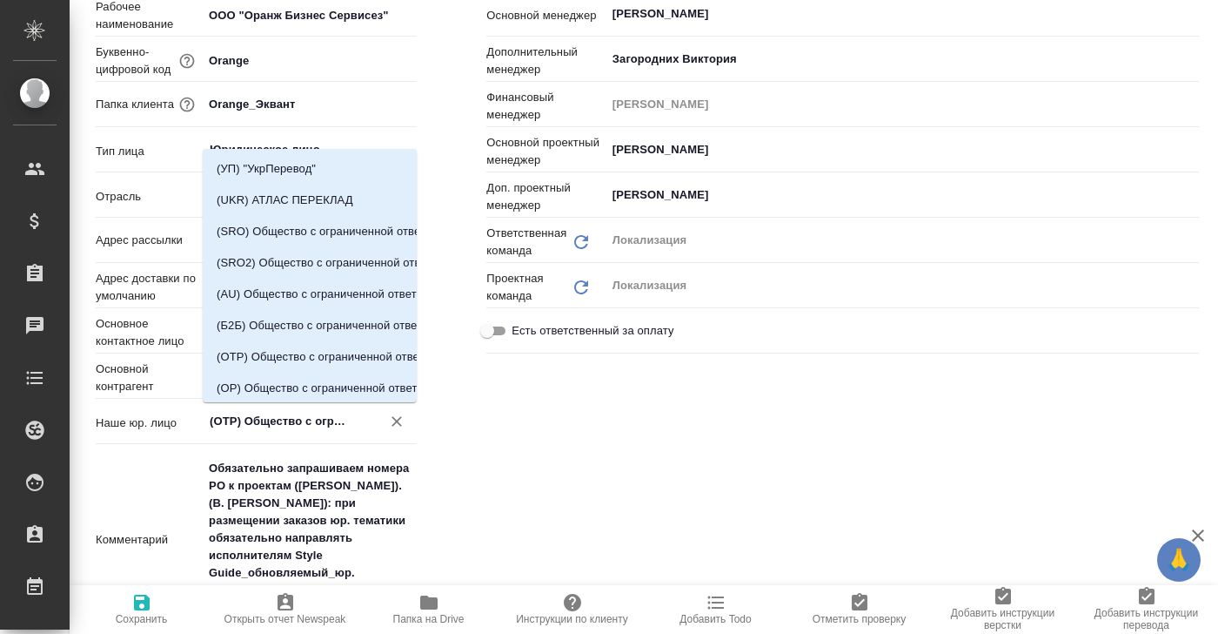
click at [273, 421] on input "(OTP) Общество с ограниченной ответственностью «Вектор Развития»" at bounding box center [280, 421] width 145 height 21
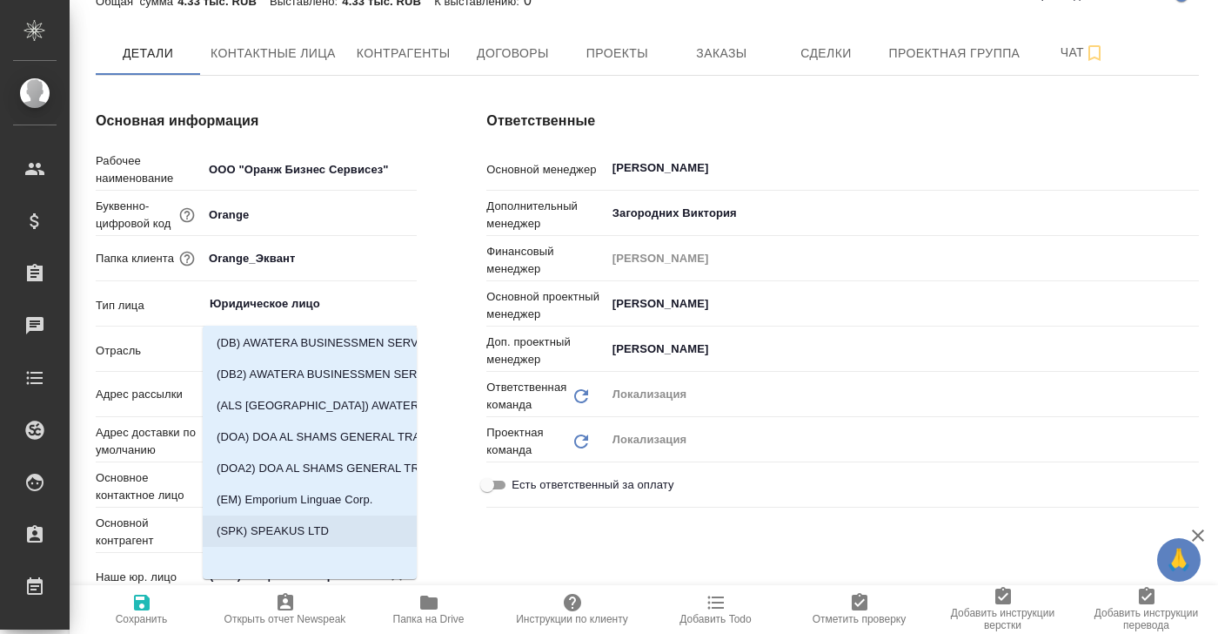
scroll to position [0, 0]
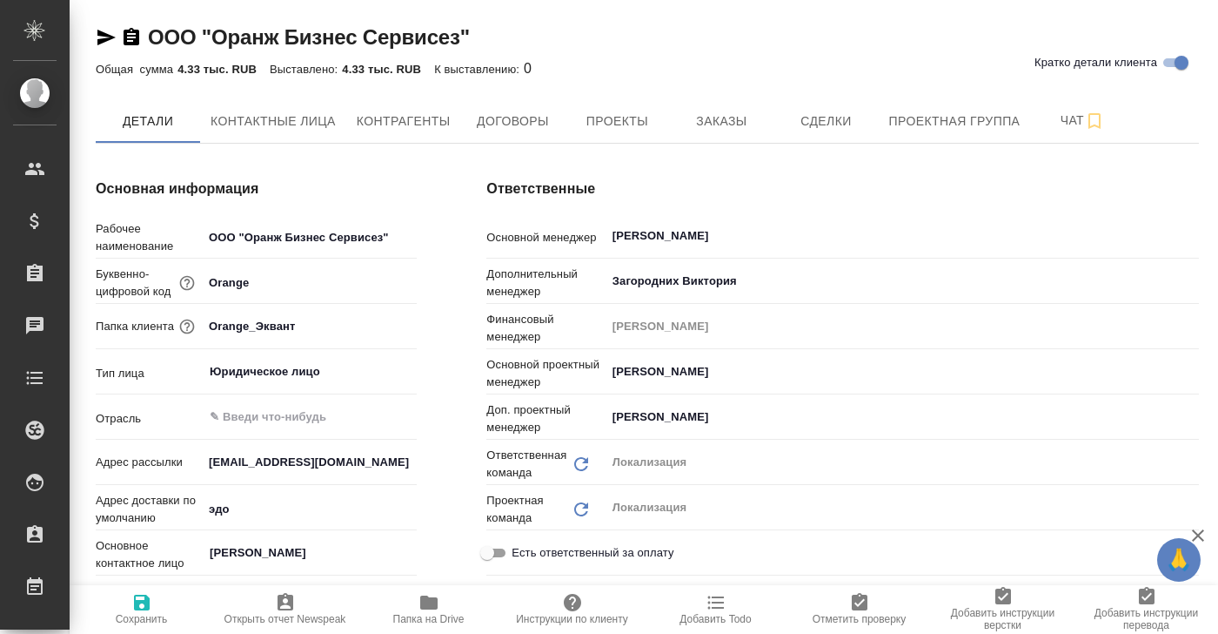
click at [374, 220] on div "Рабочее наименование ООО "Оранж Бизнес Сервисез"" at bounding box center [256, 235] width 321 height 30
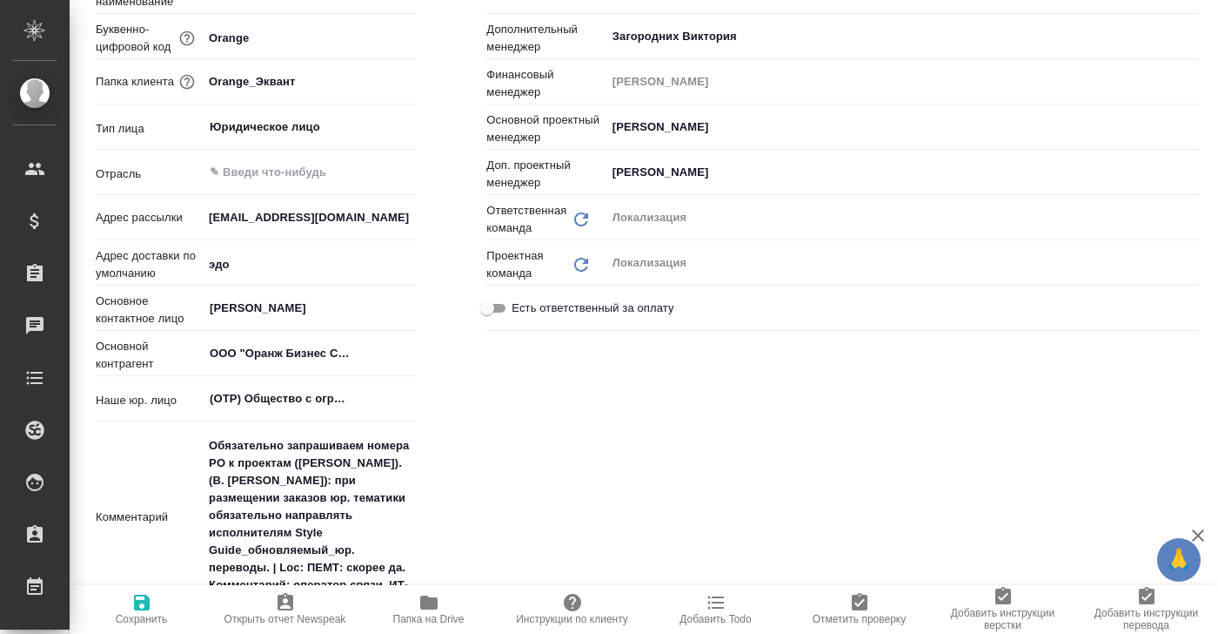
scroll to position [249, 0]
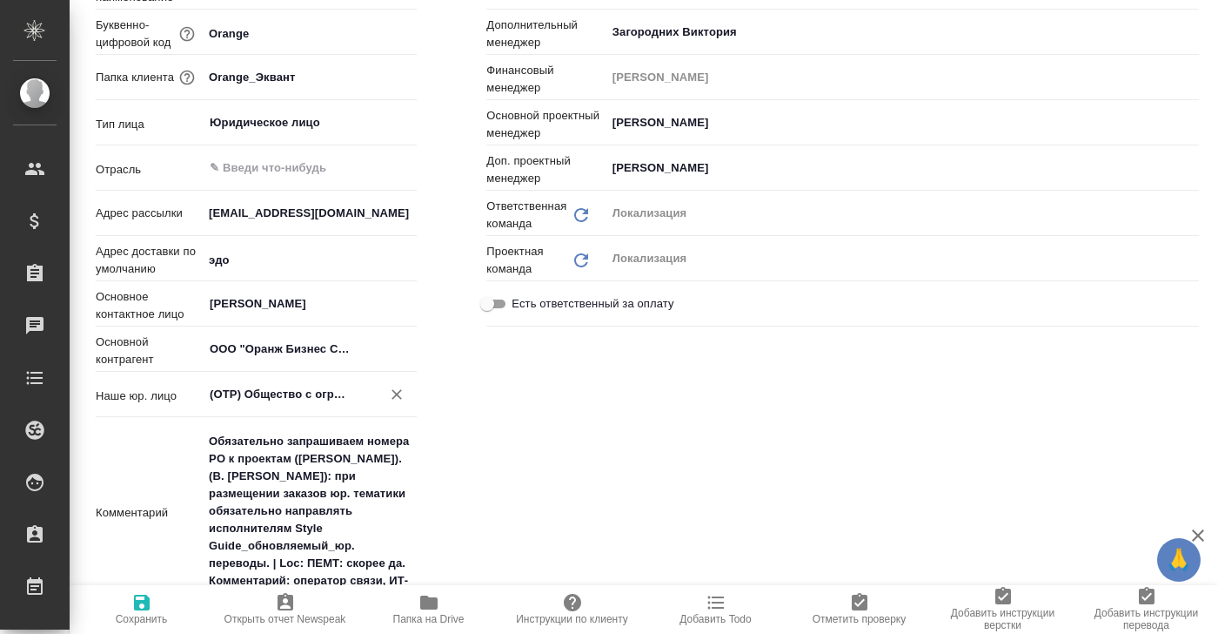
click at [279, 385] on input "(OTP) Общество с ограниченной ответственностью «Вектор Развития»" at bounding box center [280, 394] width 145 height 21
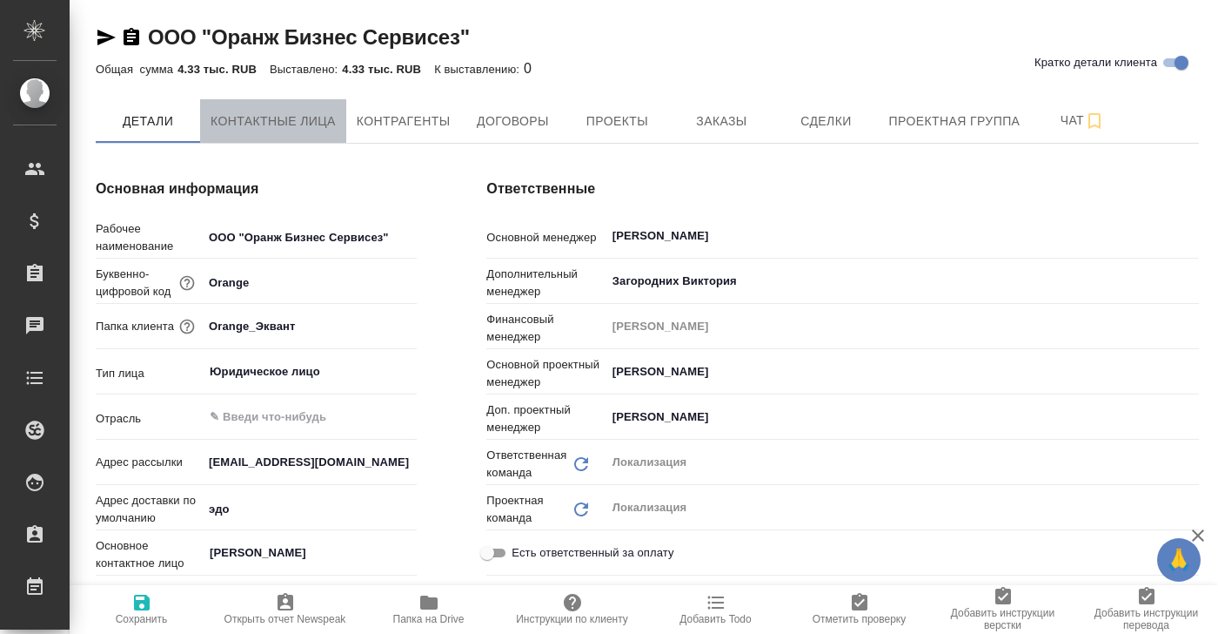
click at [270, 119] on span "Контактные лица" at bounding box center [273, 122] width 125 height 22
select select "RU"
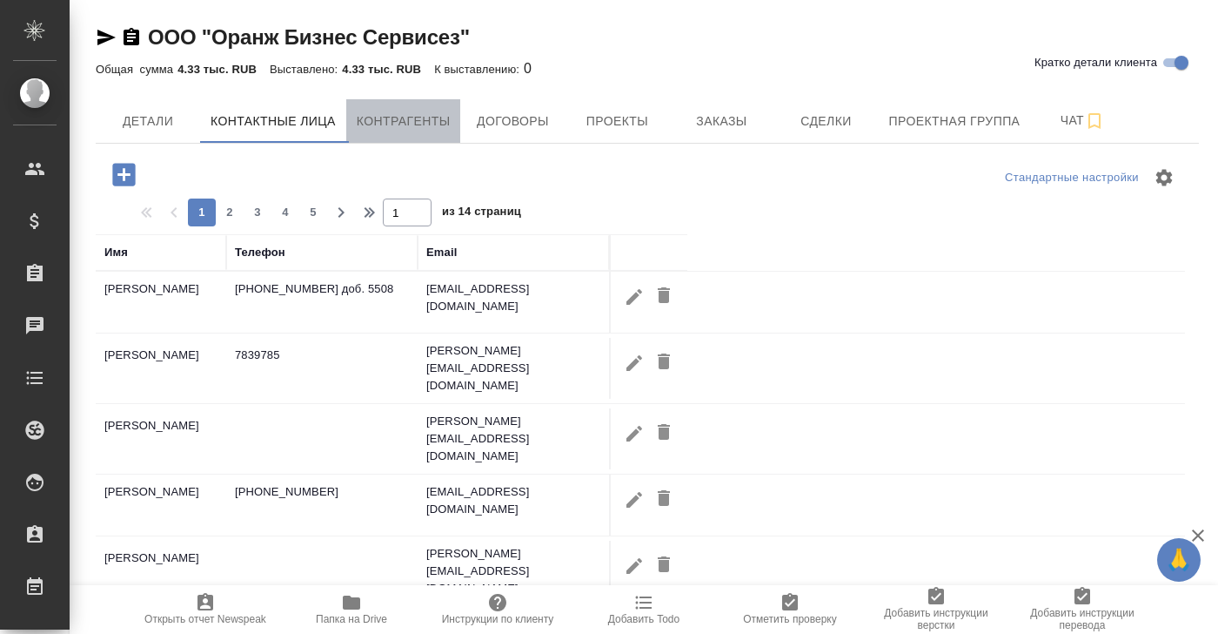
click at [383, 117] on span "Контрагенты" at bounding box center [404, 122] width 94 height 22
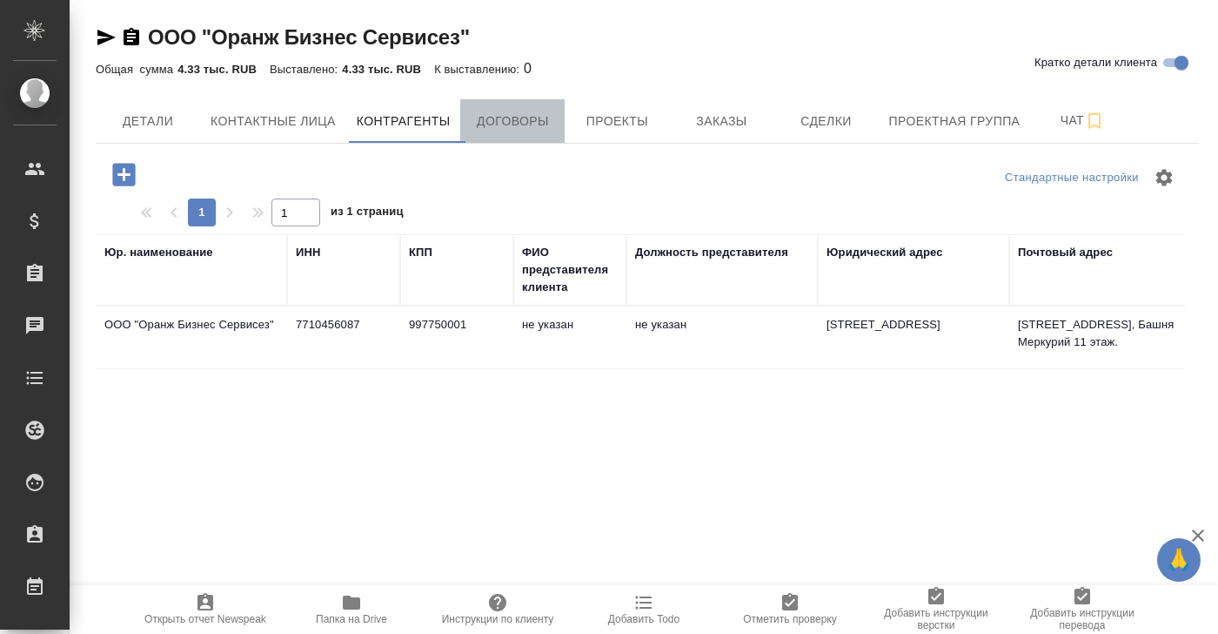
click at [484, 124] on span "Договоры" at bounding box center [513, 122] width 84 height 22
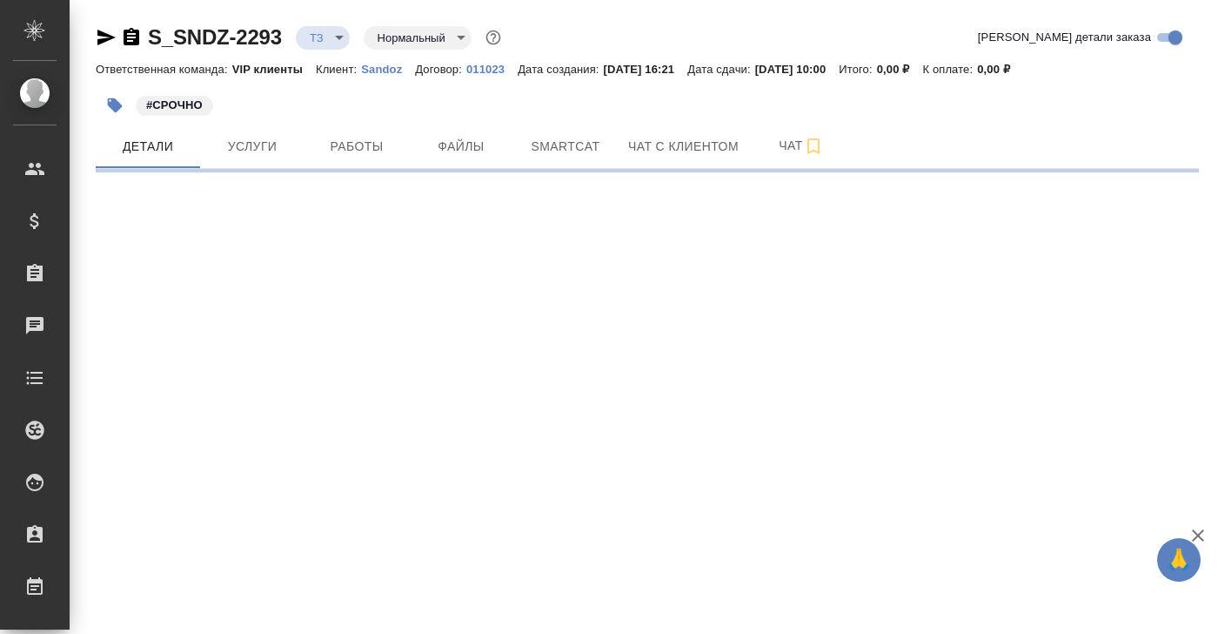
select select "RU"
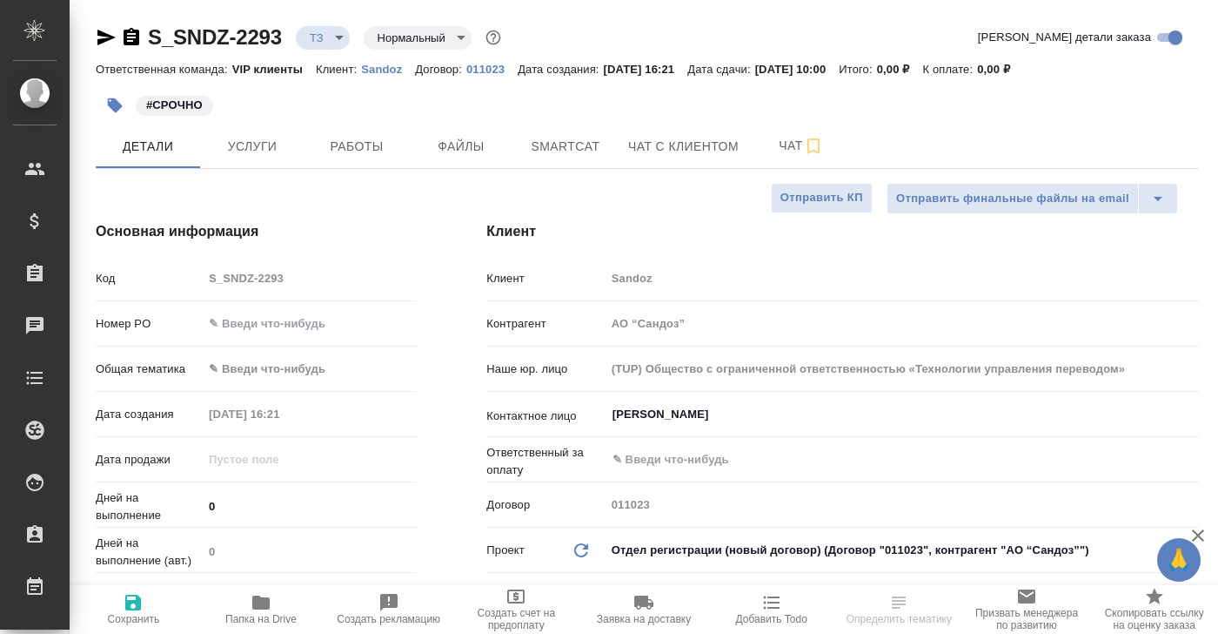
type textarea "x"
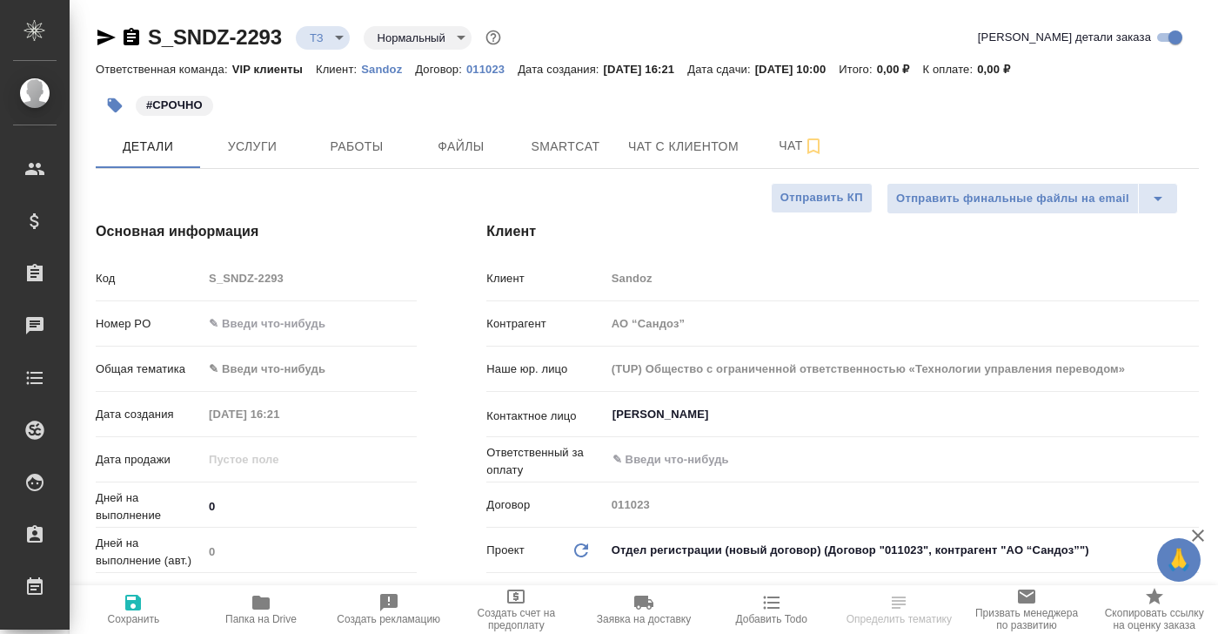
type textarea "x"
